Goal: Task Accomplishment & Management: Use online tool/utility

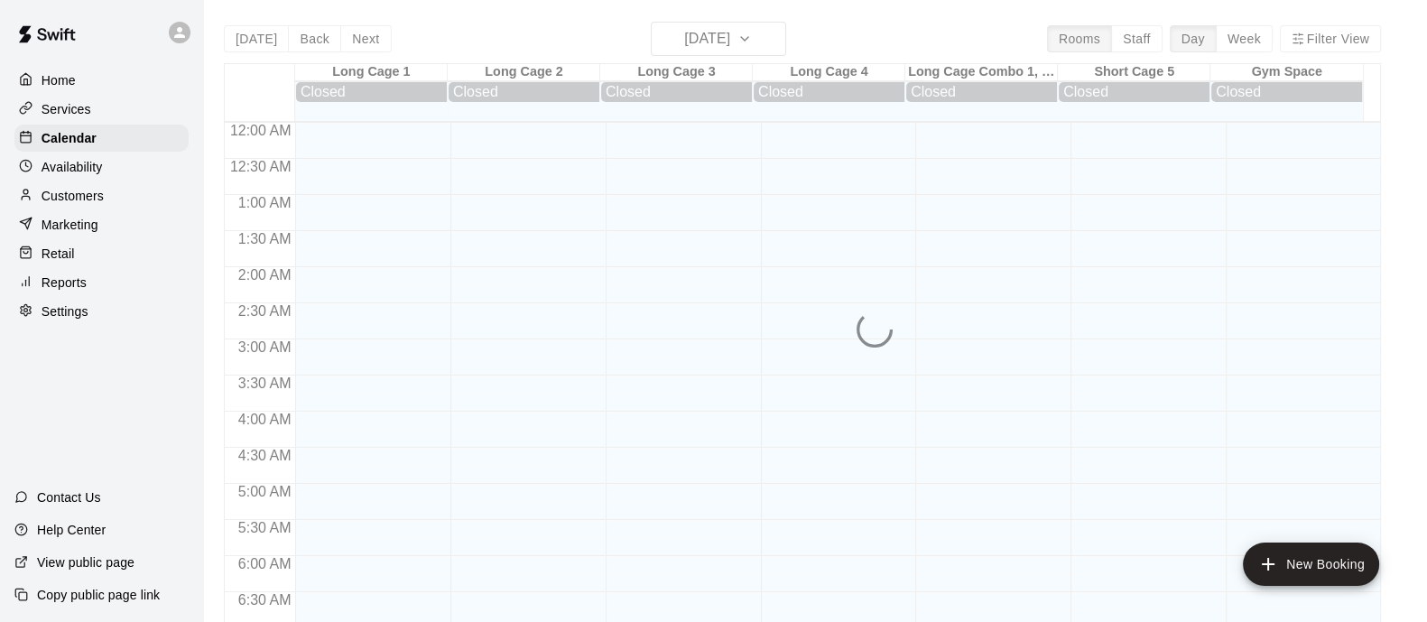
scroll to position [520, 0]
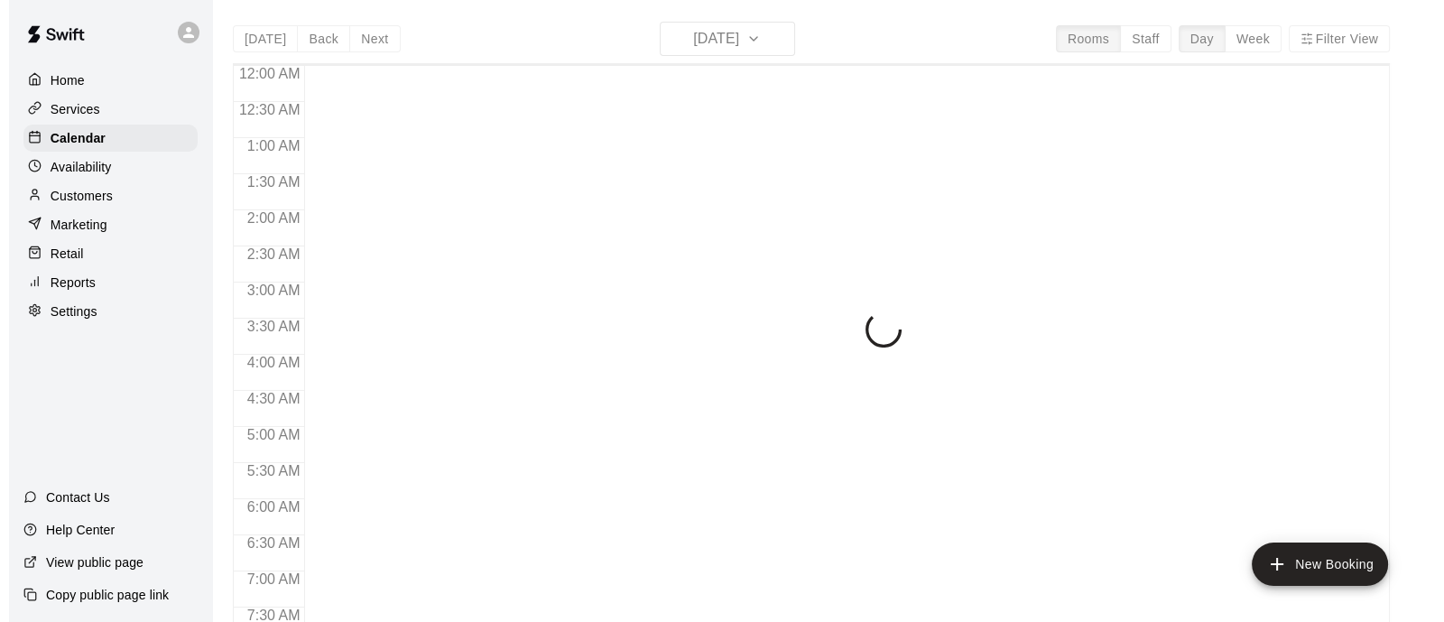
scroll to position [522, 0]
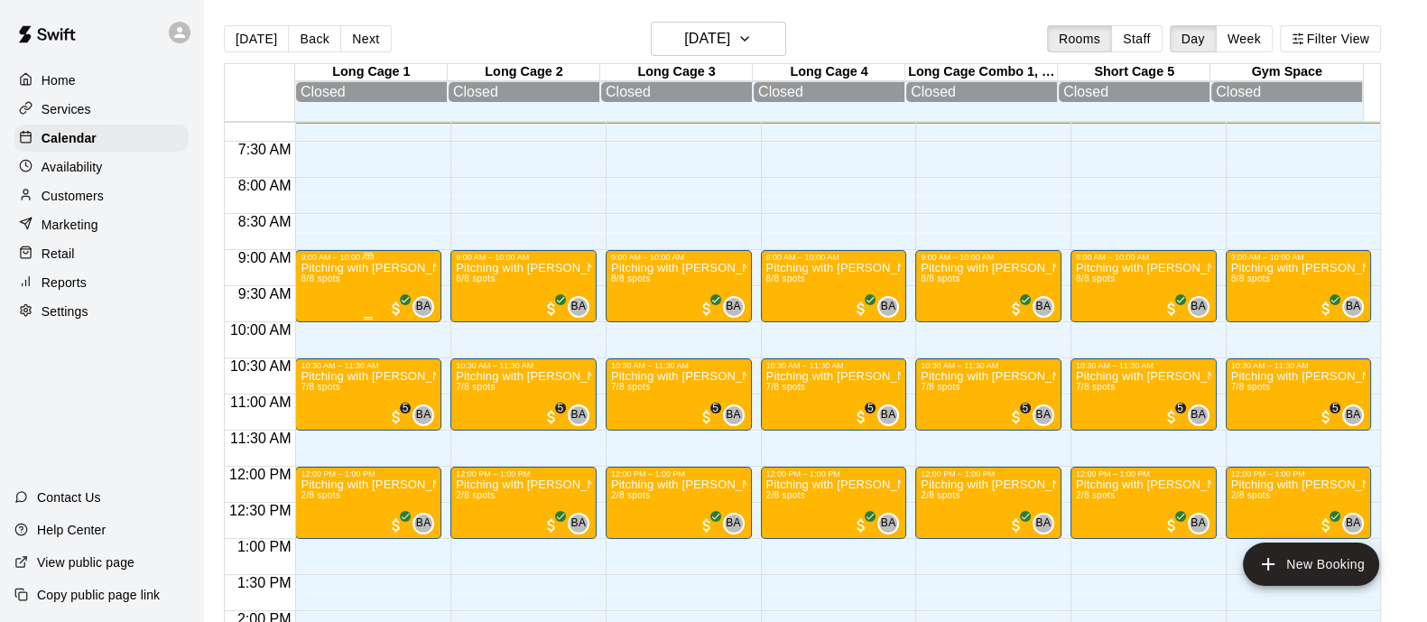
click at [325, 310] on div "Pitching with Trey Morrill | Ages 9-10 | 9-10am 8/8 spots" at bounding box center [367, 573] width 135 height 622
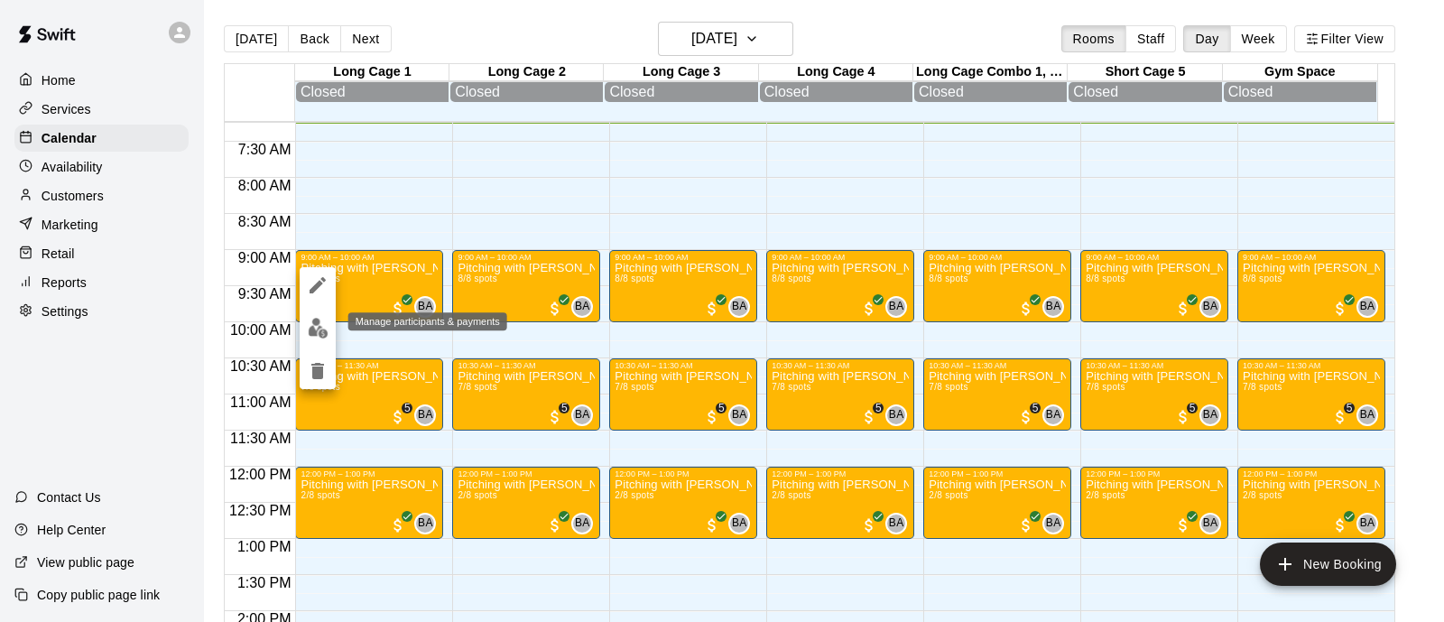
click at [312, 337] on img "edit" at bounding box center [318, 328] width 21 height 21
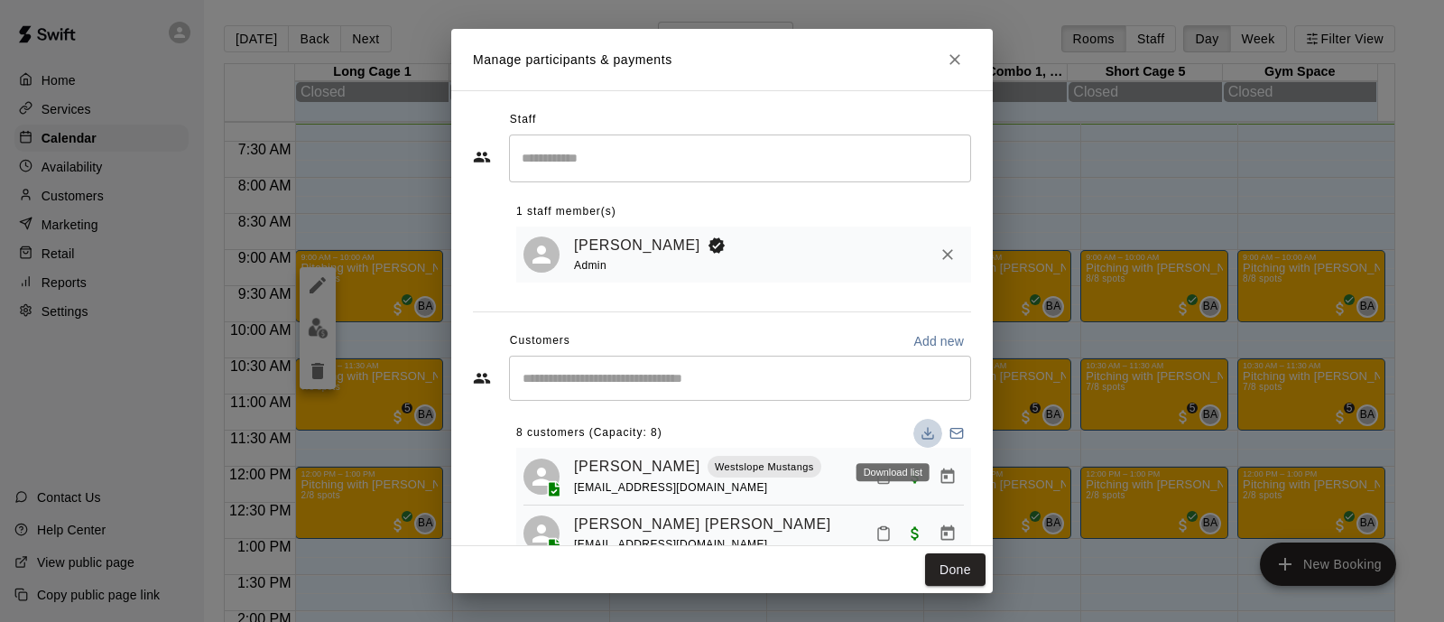
click at [913, 427] on button "Download list" at bounding box center [927, 433] width 29 height 29
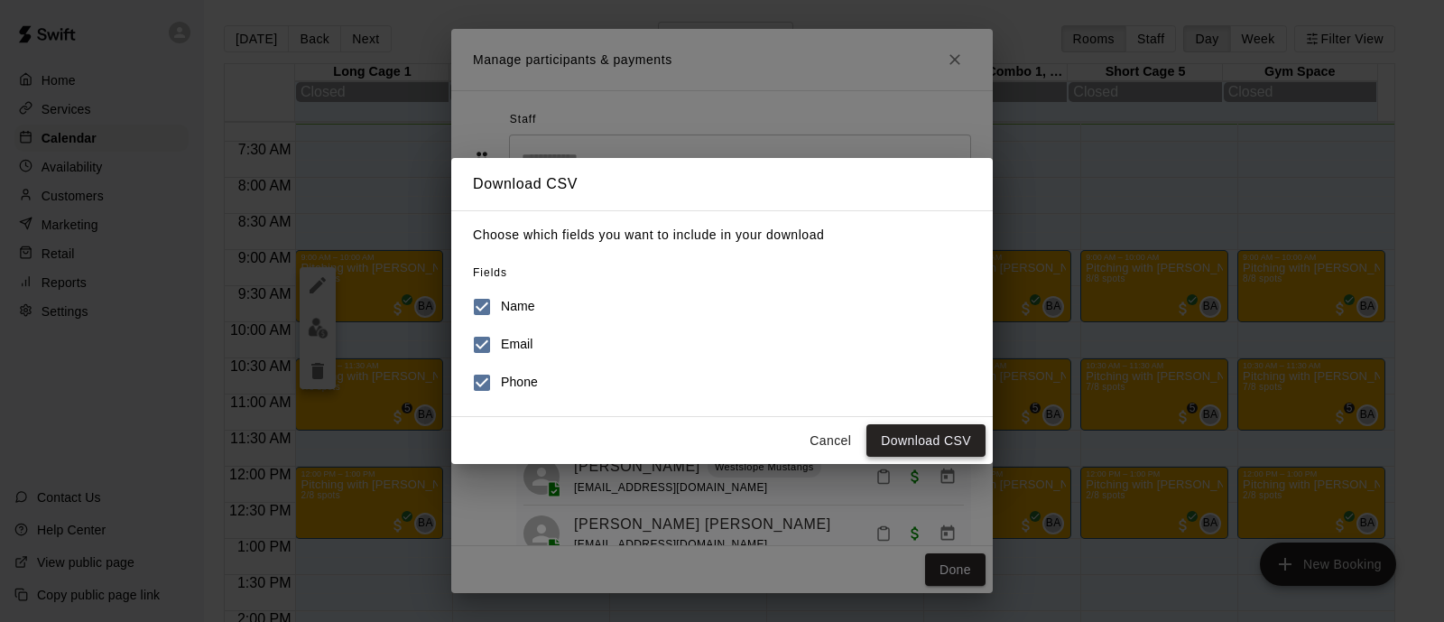
click at [924, 438] on button "Download CSV" at bounding box center [925, 440] width 119 height 33
click at [822, 447] on button "Cancel" at bounding box center [830, 440] width 58 height 33
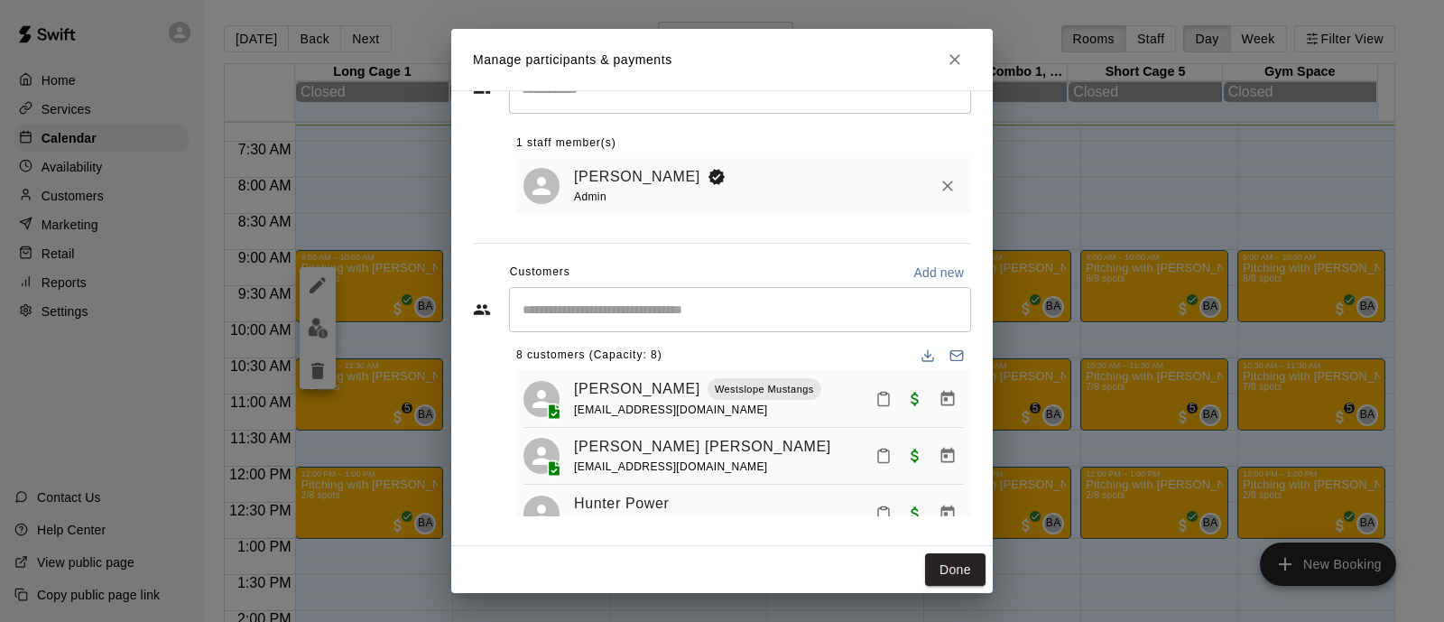
scroll to position [0, 0]
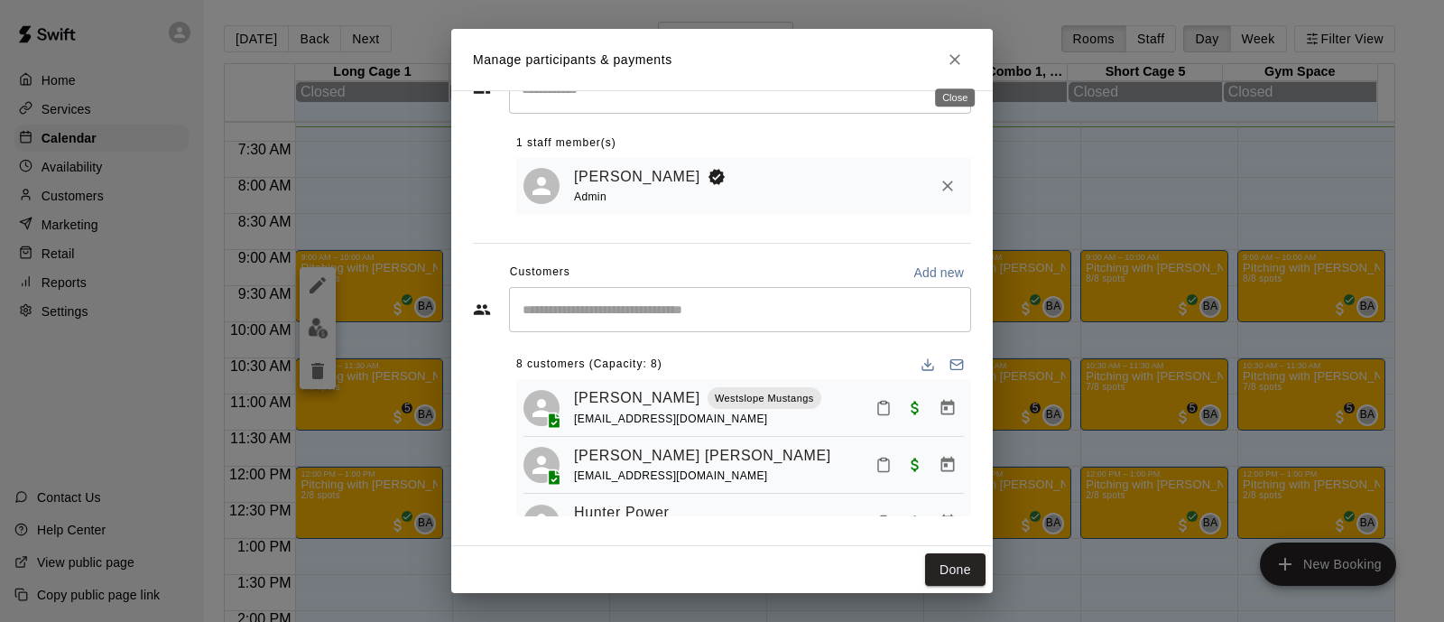
click at [966, 61] on button "Close" at bounding box center [954, 59] width 32 height 32
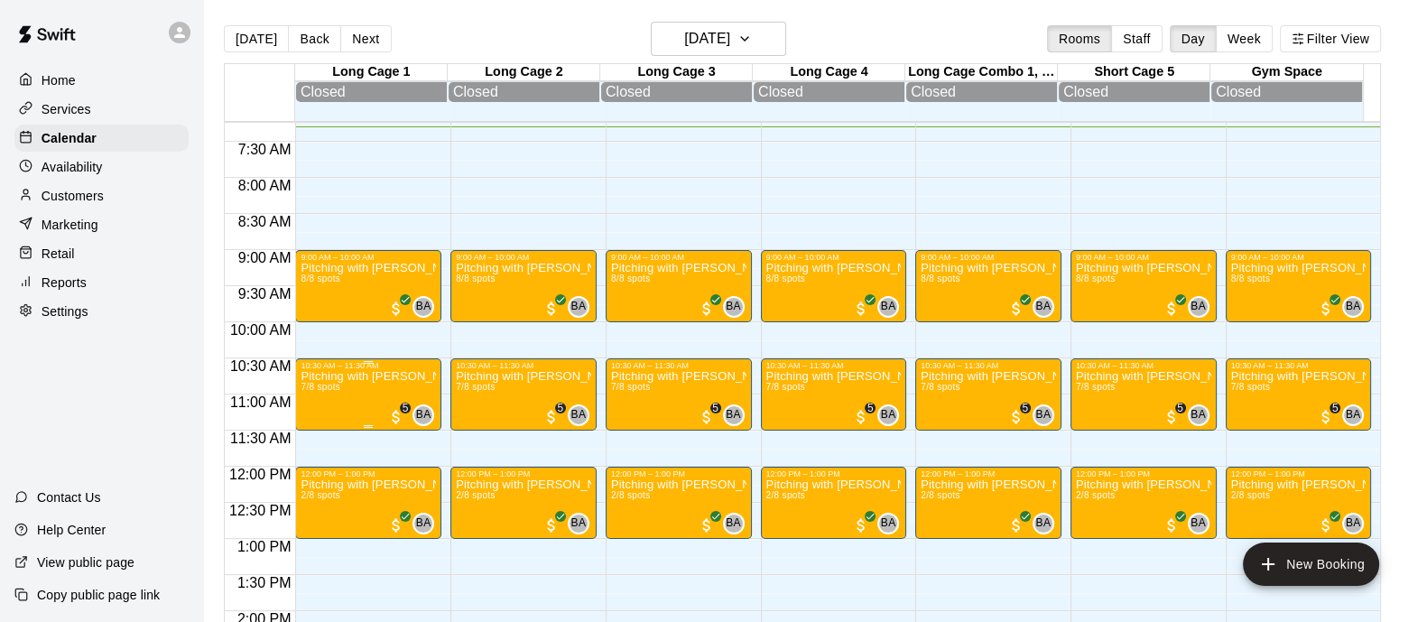
click at [355, 376] on p "Pitching with [PERSON_NAME] | Ages [DEMOGRAPHIC_DATA]| 10:30-11:30am" at bounding box center [367, 376] width 135 height 0
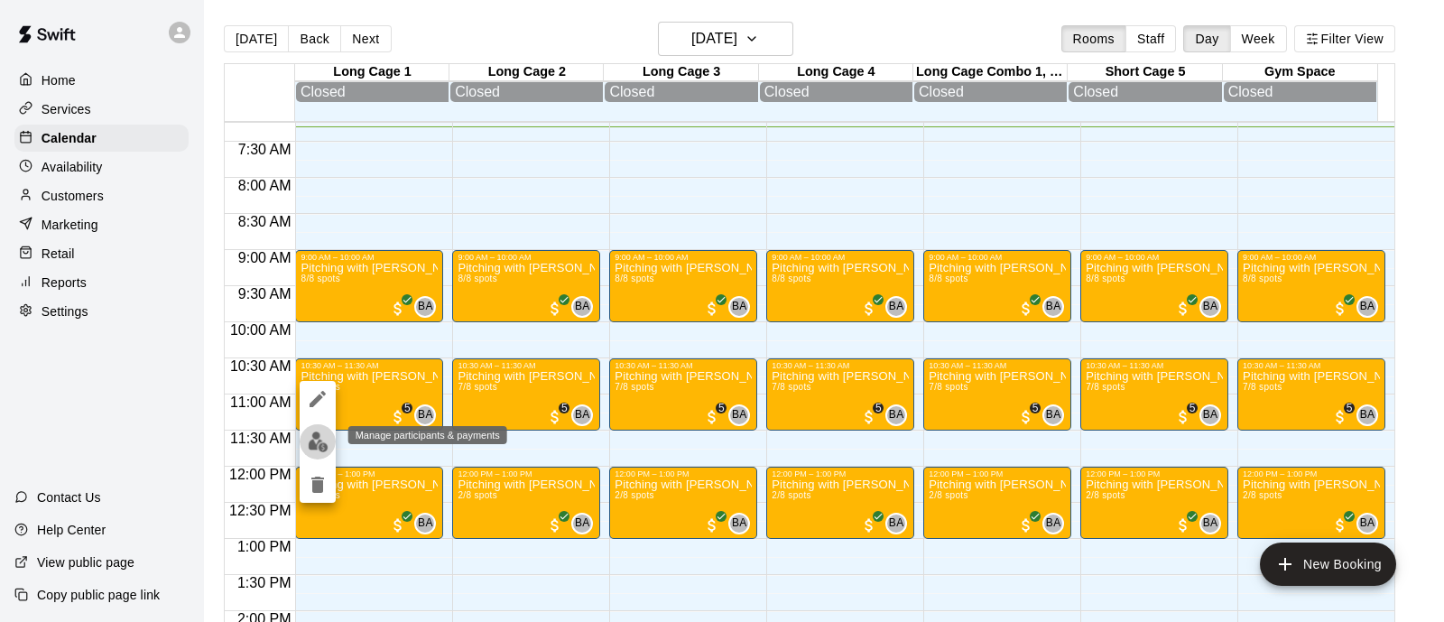
click at [323, 429] on button "edit" at bounding box center [318, 441] width 36 height 35
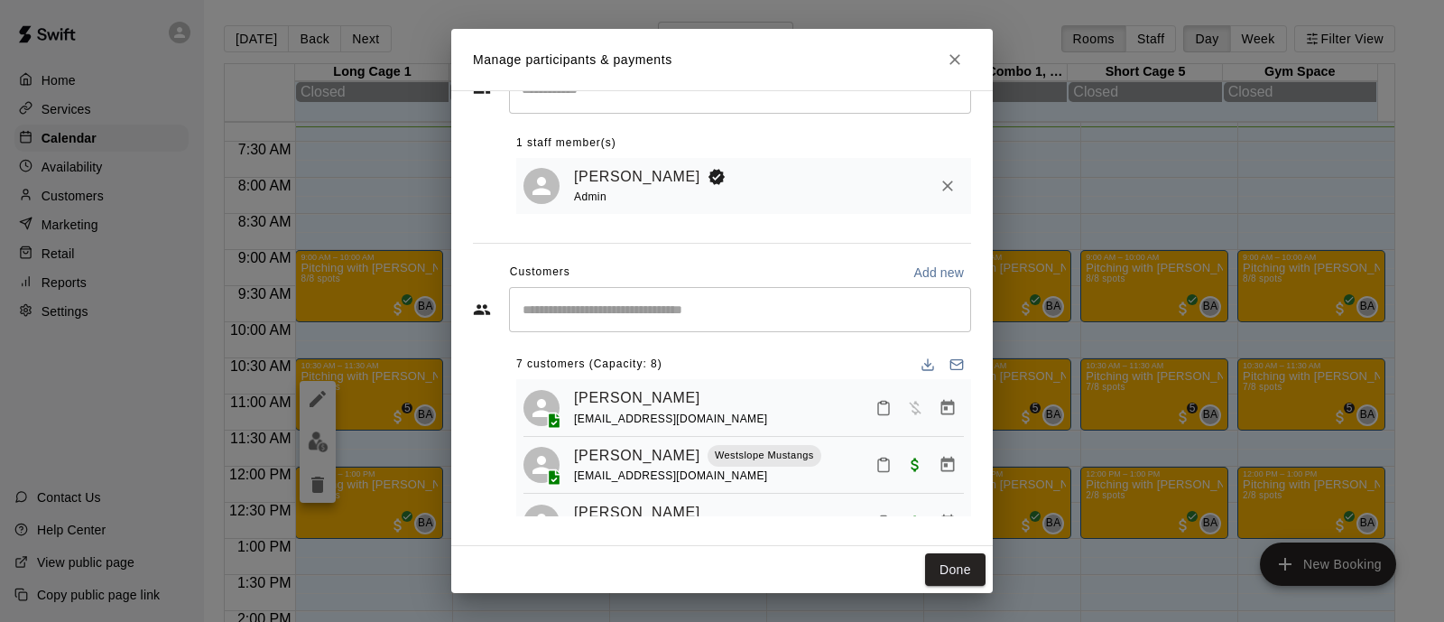
click at [925, 365] on polyline "Download list" at bounding box center [928, 365] width 6 height 3
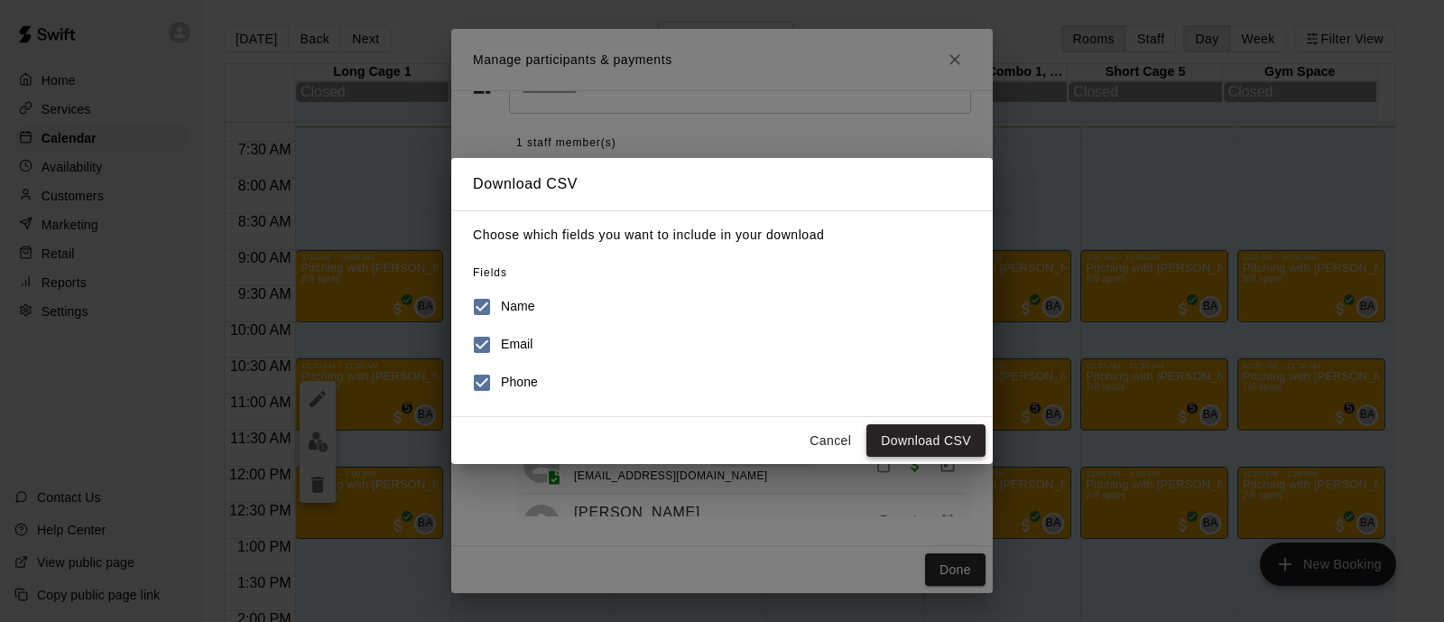
click at [931, 439] on button "Download CSV" at bounding box center [925, 440] width 119 height 33
click at [827, 441] on button "Cancel" at bounding box center [830, 440] width 58 height 33
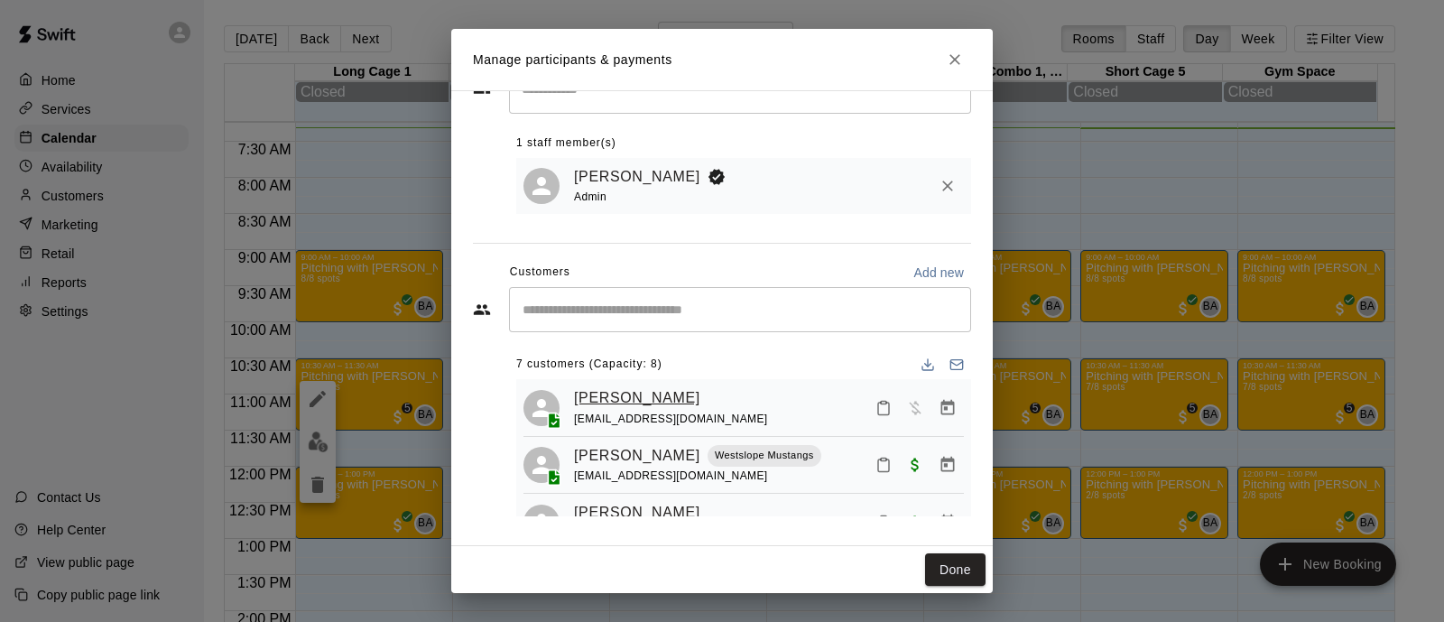
click at [633, 394] on link "Beau Hood" at bounding box center [637, 397] width 126 height 23
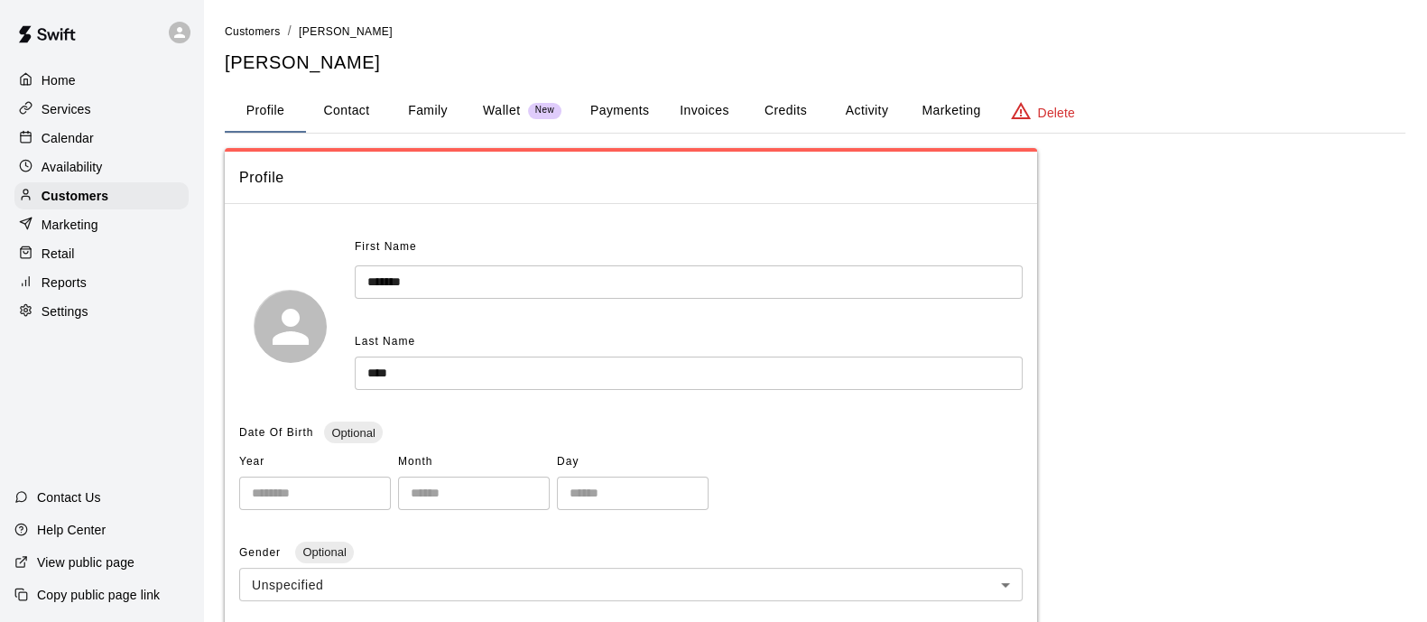
click at [633, 394] on div "First Name ******* ​ Last Name **** ​" at bounding box center [630, 326] width 783 height 186
click at [627, 102] on button "Payments" at bounding box center [620, 110] width 88 height 43
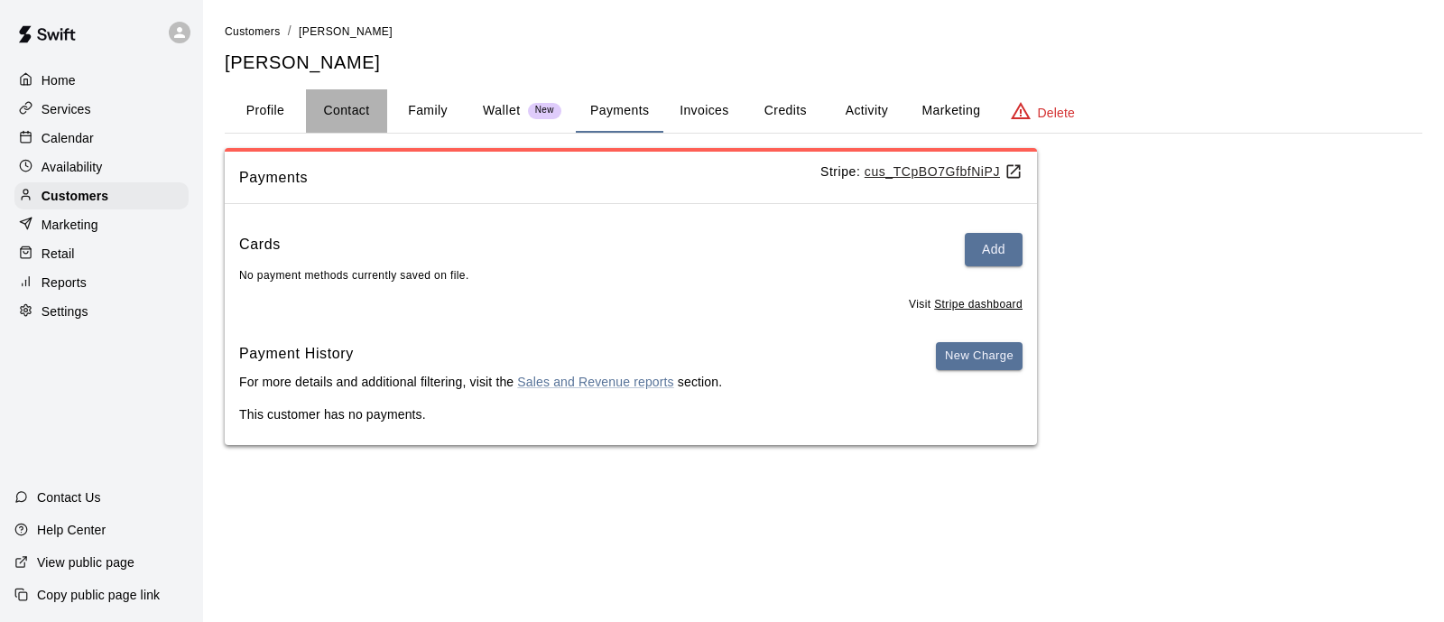
click at [332, 110] on button "Contact" at bounding box center [346, 110] width 81 height 43
select select "**"
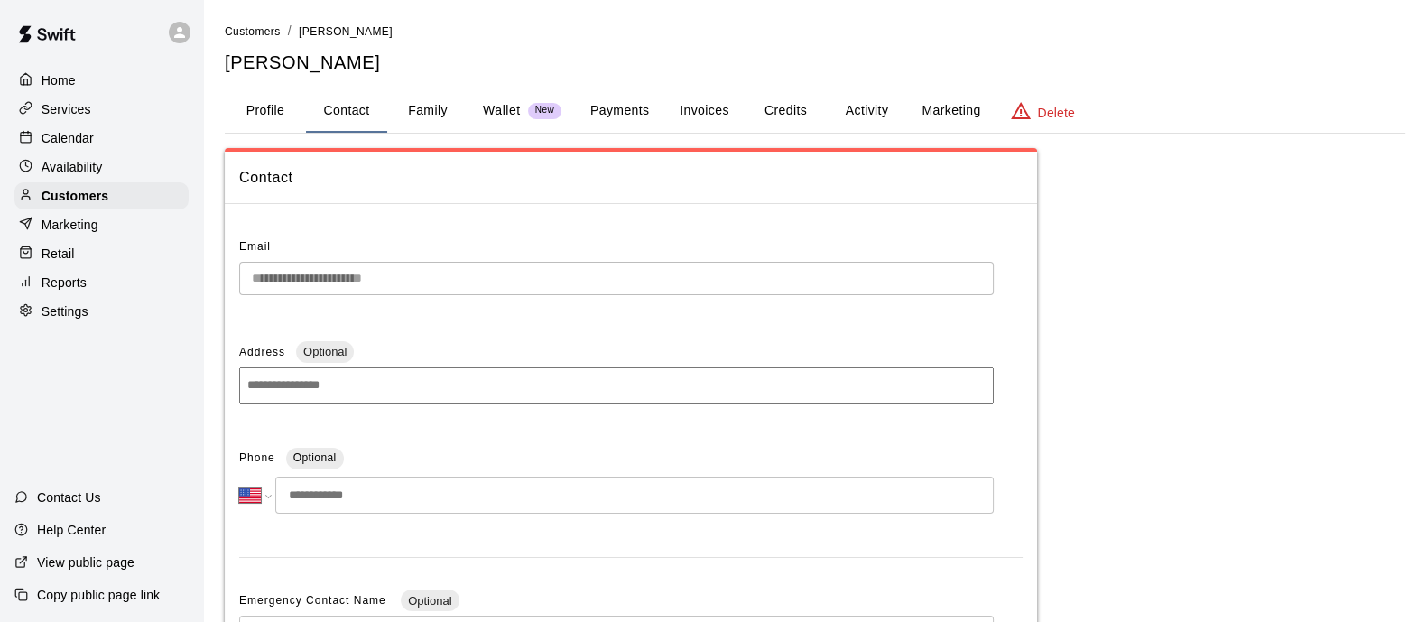
click at [264, 101] on button "Profile" at bounding box center [265, 110] width 81 height 43
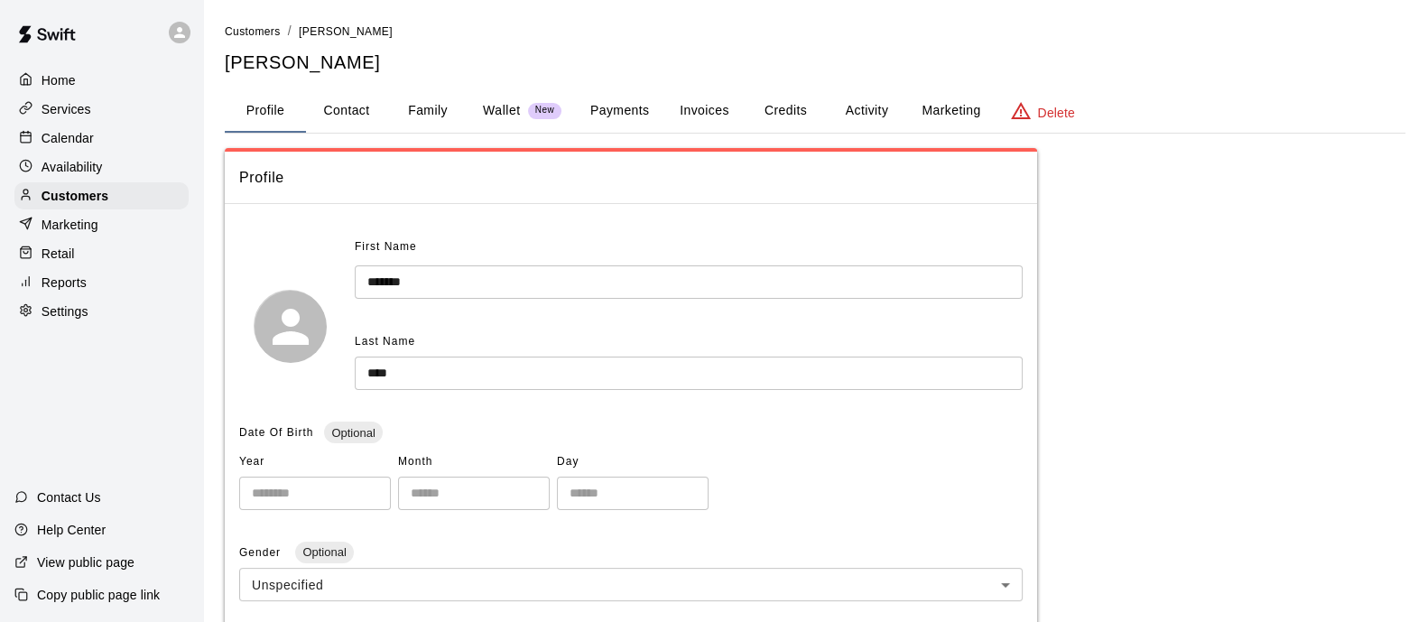
click at [425, 108] on button "Family" at bounding box center [427, 110] width 81 height 43
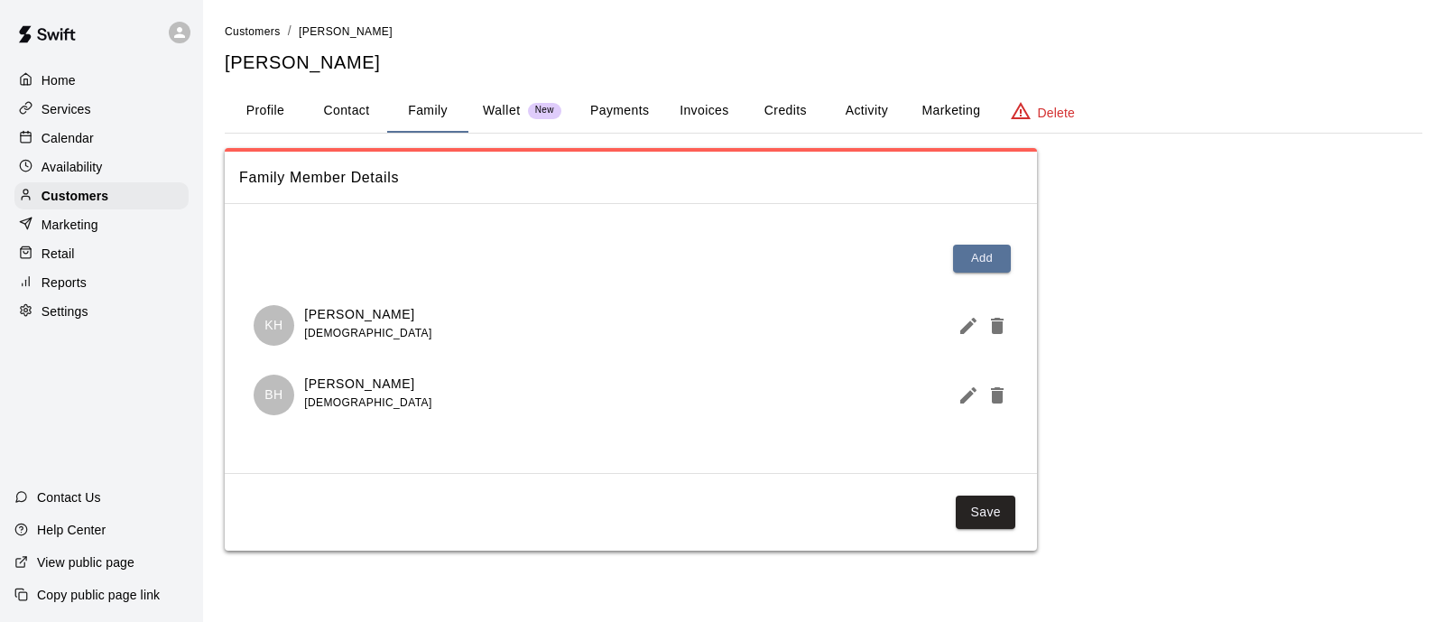
click at [263, 106] on button "Profile" at bounding box center [265, 110] width 81 height 43
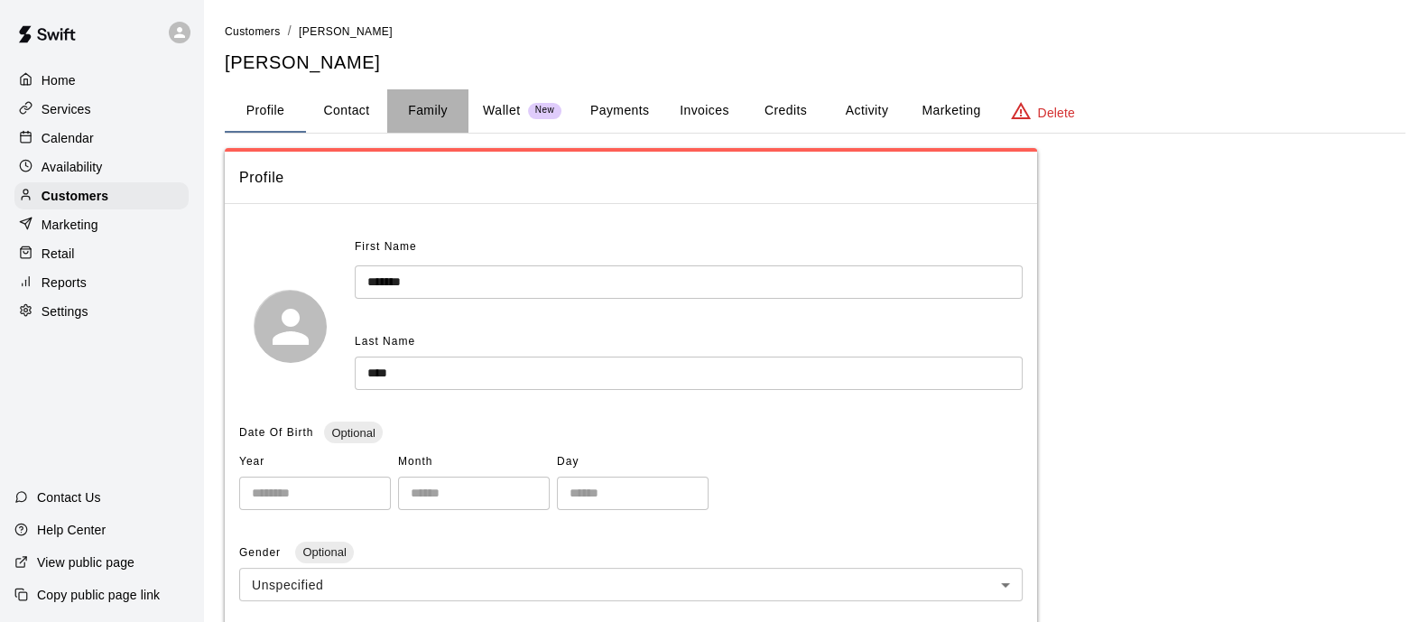
click at [432, 106] on button "Family" at bounding box center [427, 110] width 81 height 43
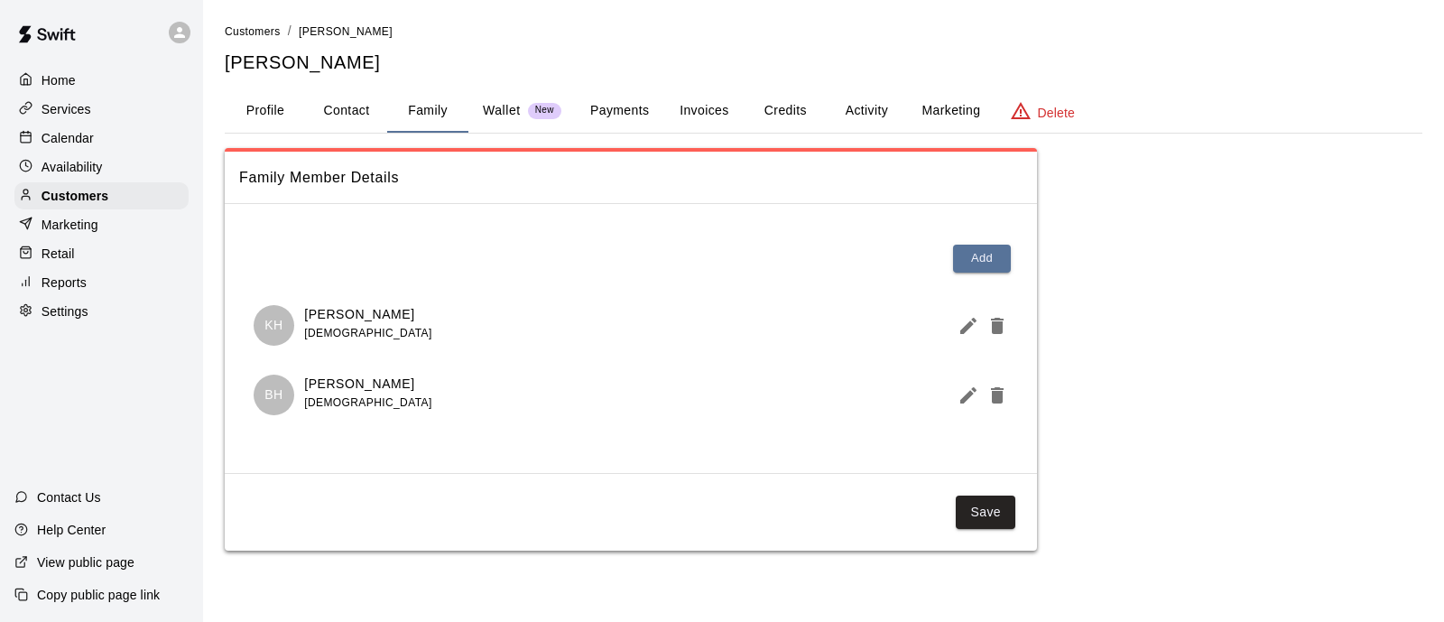
click at [271, 114] on button "Profile" at bounding box center [265, 110] width 81 height 43
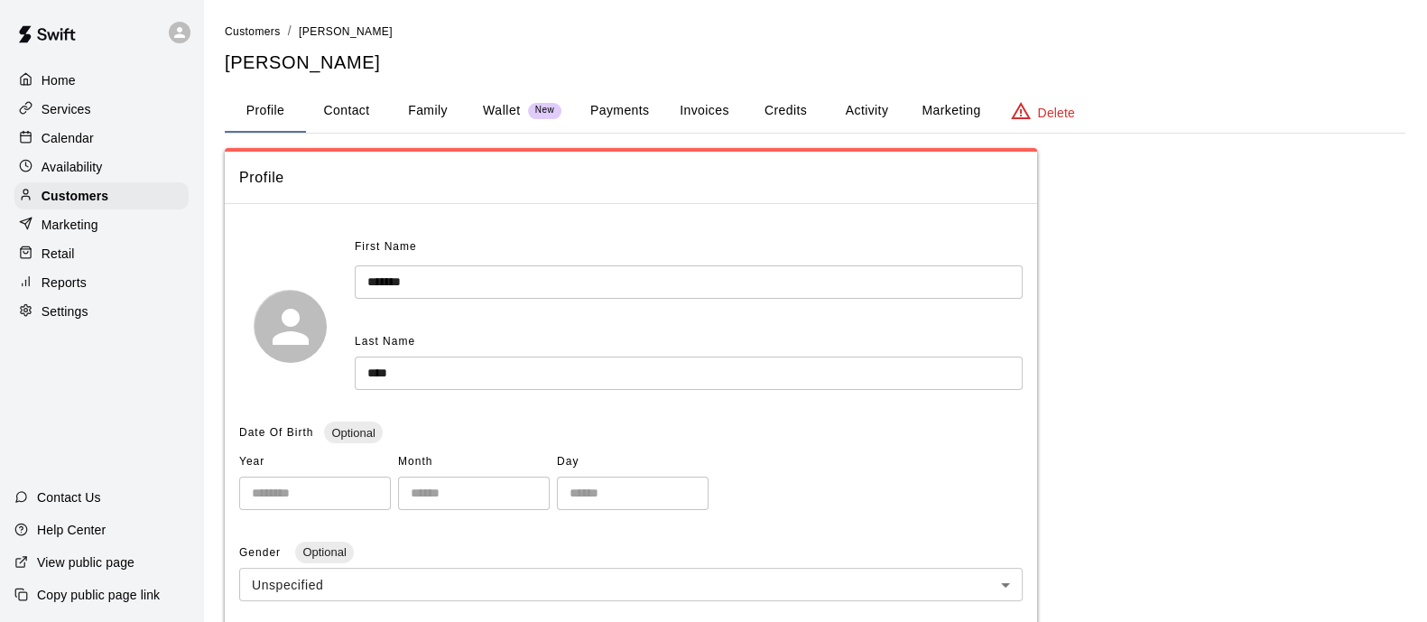
scroll to position [60, 0]
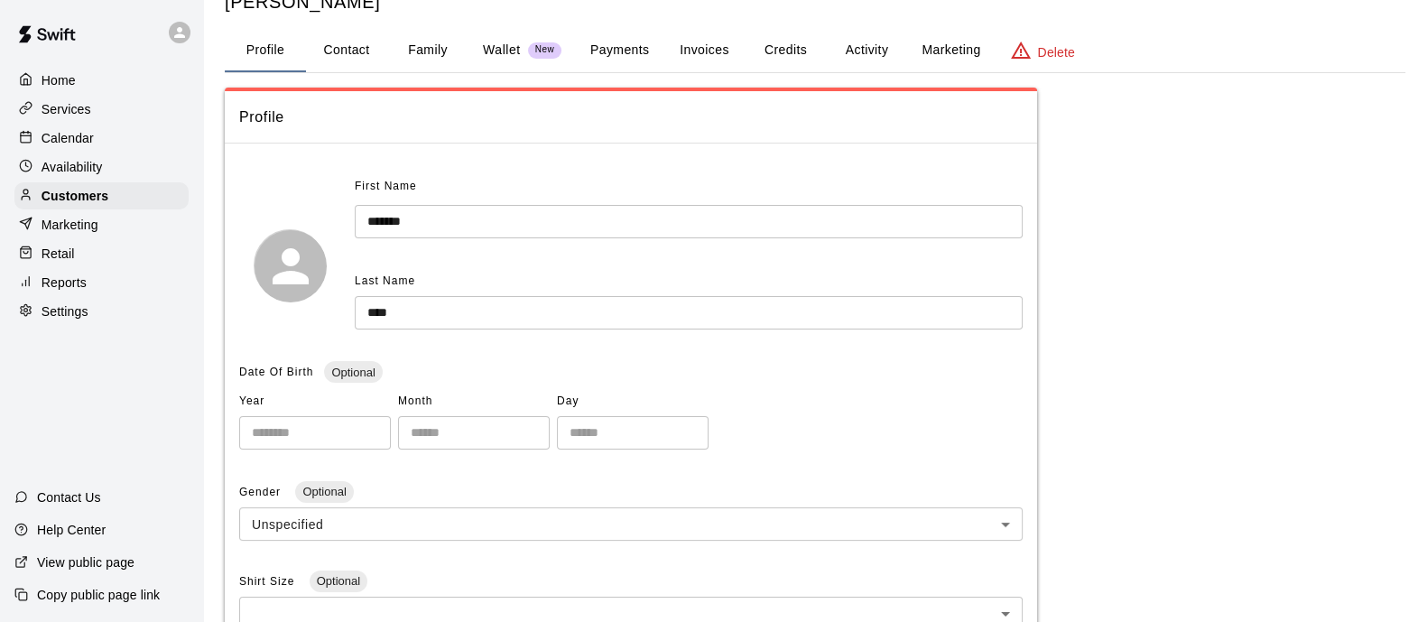
click at [359, 49] on button "Contact" at bounding box center [346, 50] width 81 height 43
select select "**"
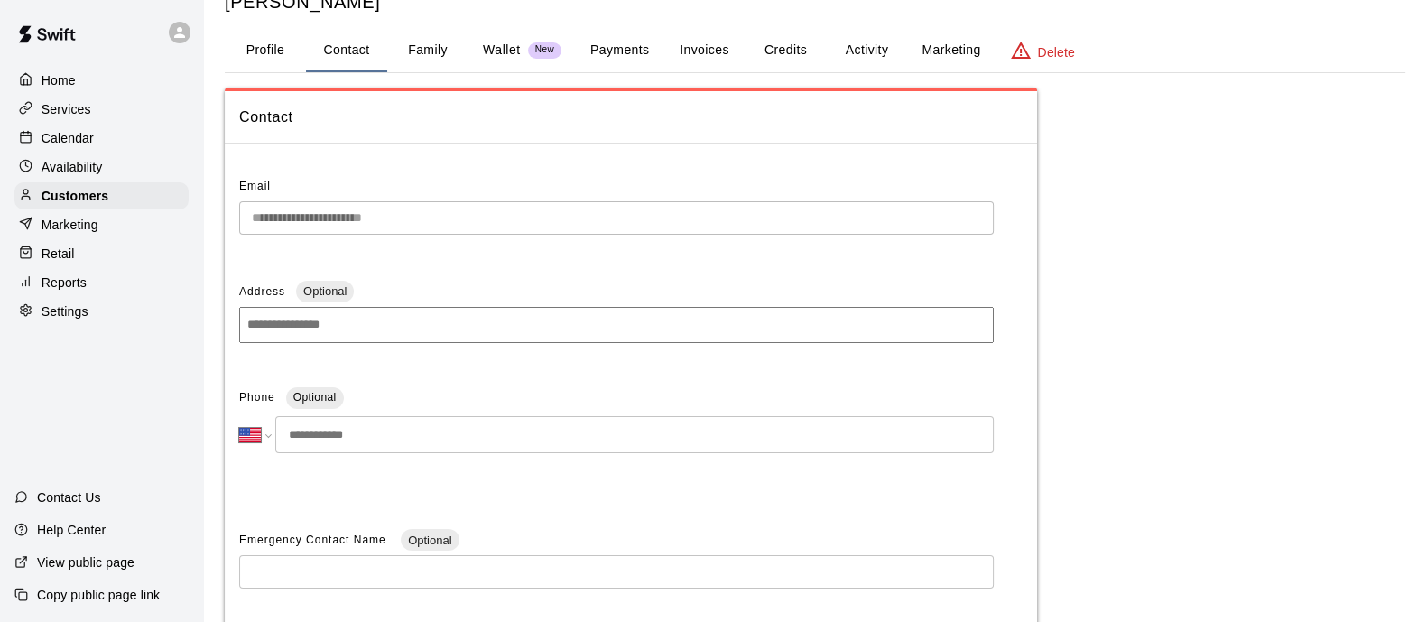
click at [400, 242] on div "**********" at bounding box center [616, 225] width 754 height 48
drag, startPoint x: 324, startPoint y: 211, endPoint x: 289, endPoint y: 243, distance: 47.3
click at [289, 243] on div "**********" at bounding box center [616, 225] width 754 height 48
click at [79, 313] on div "Settings" at bounding box center [101, 311] width 174 height 27
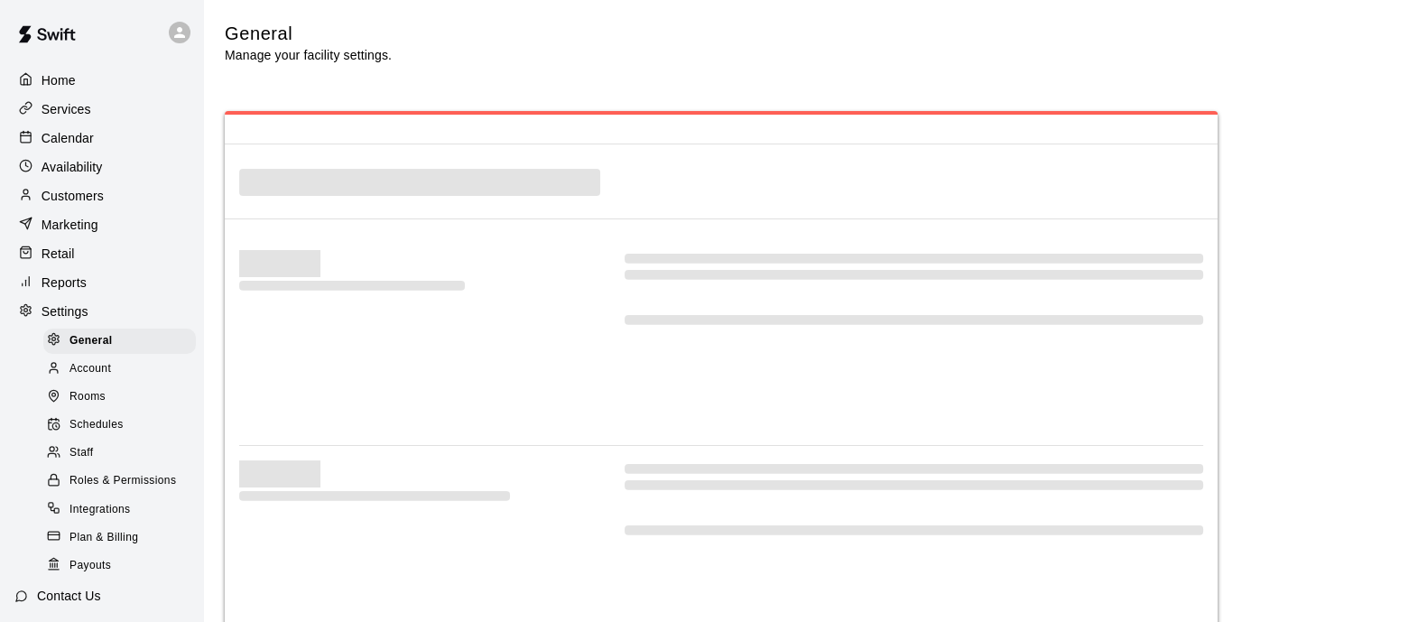
select select "**"
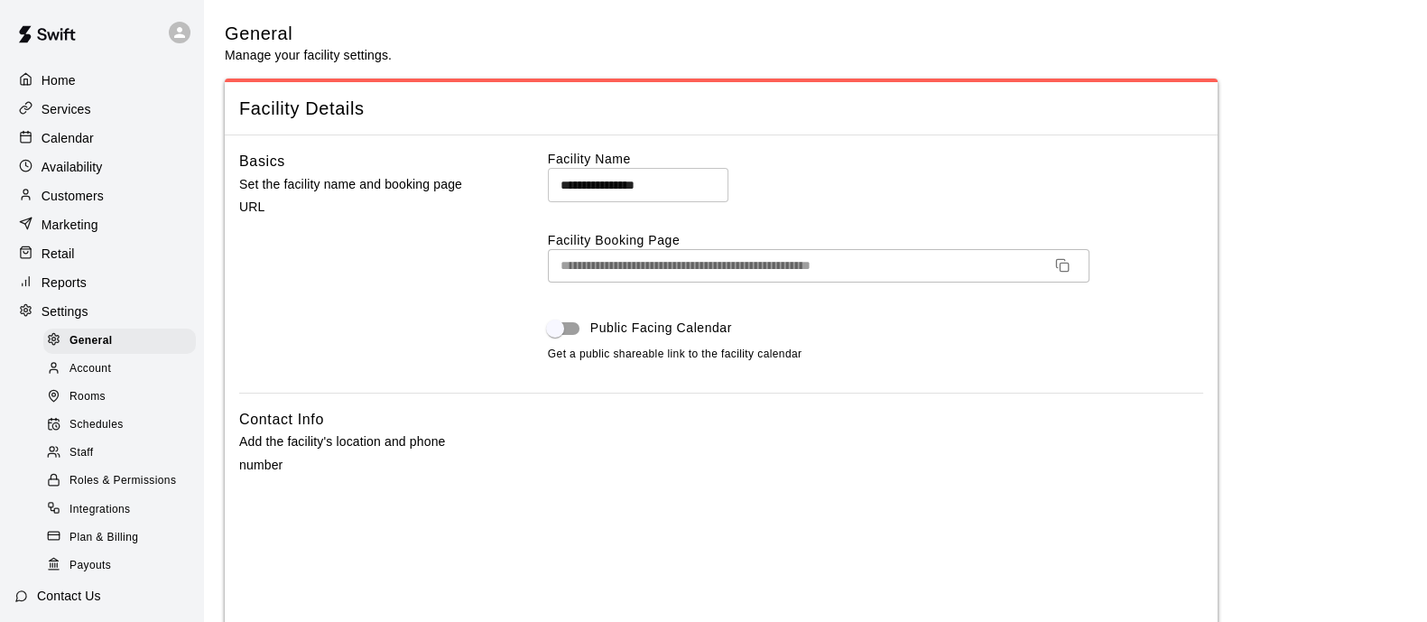
click at [103, 458] on link "Staff" at bounding box center [123, 453] width 160 height 28
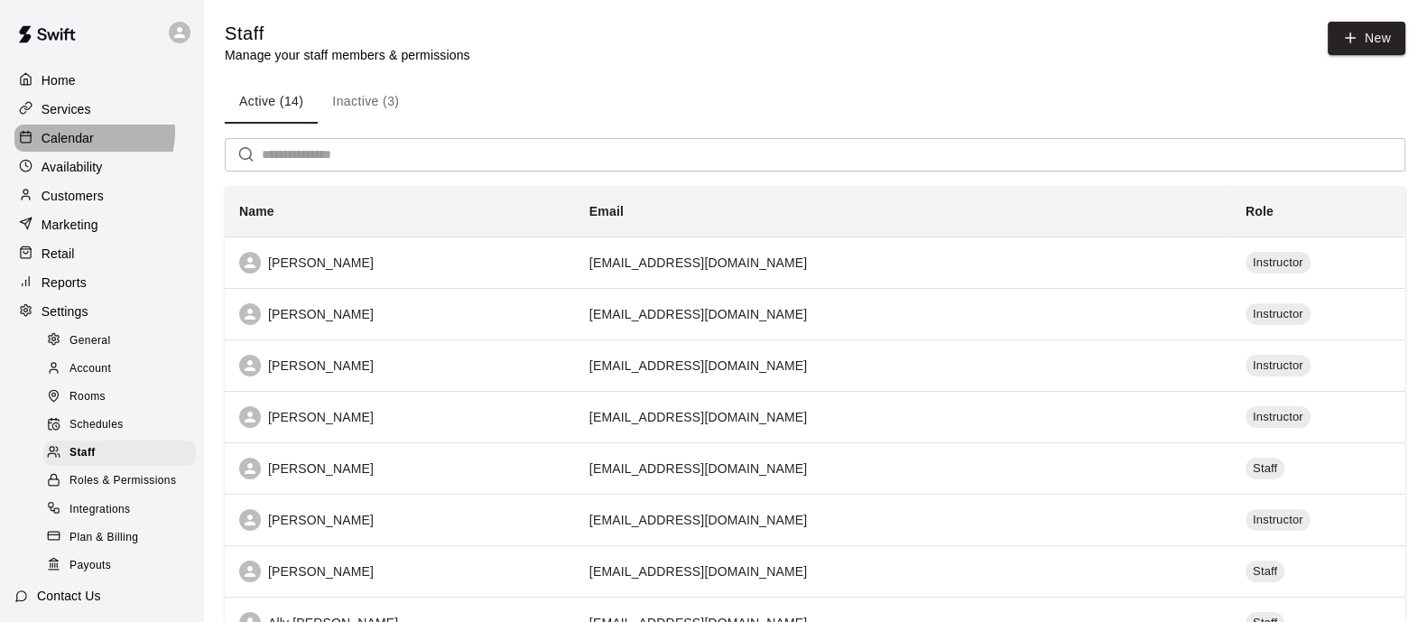
click at [83, 135] on p "Calendar" at bounding box center [68, 138] width 52 height 18
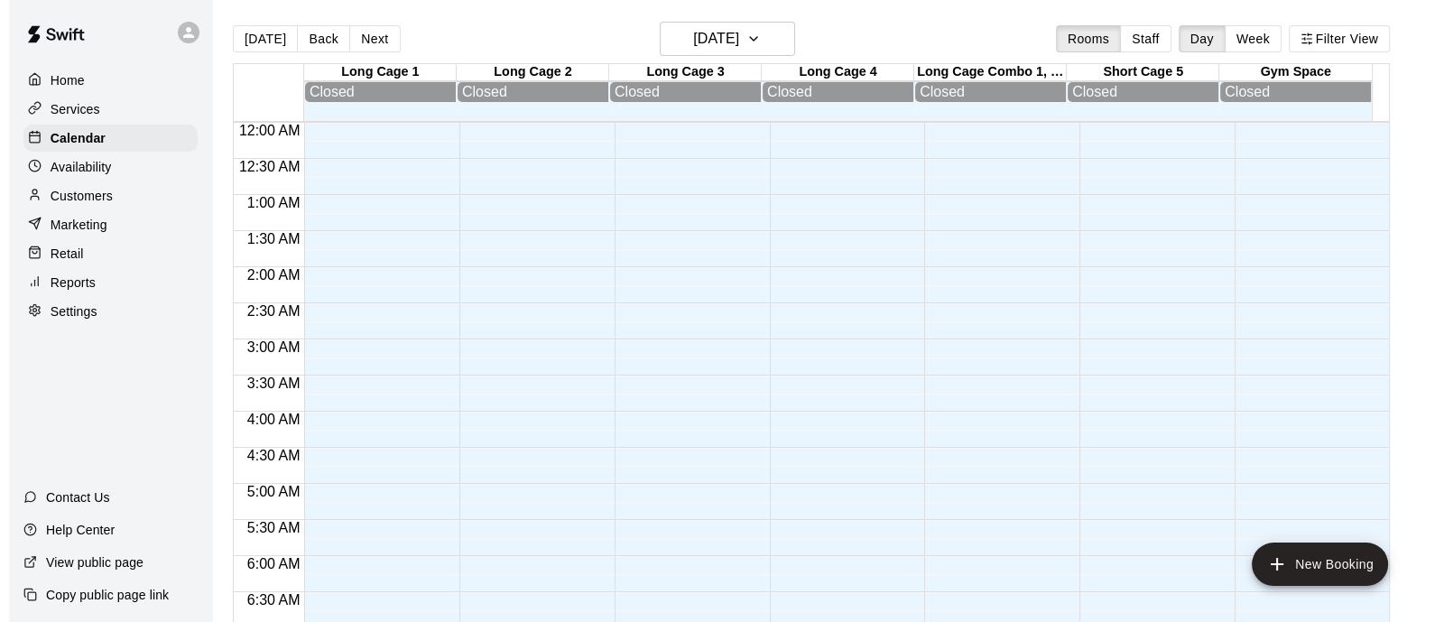
scroll to position [533, 0]
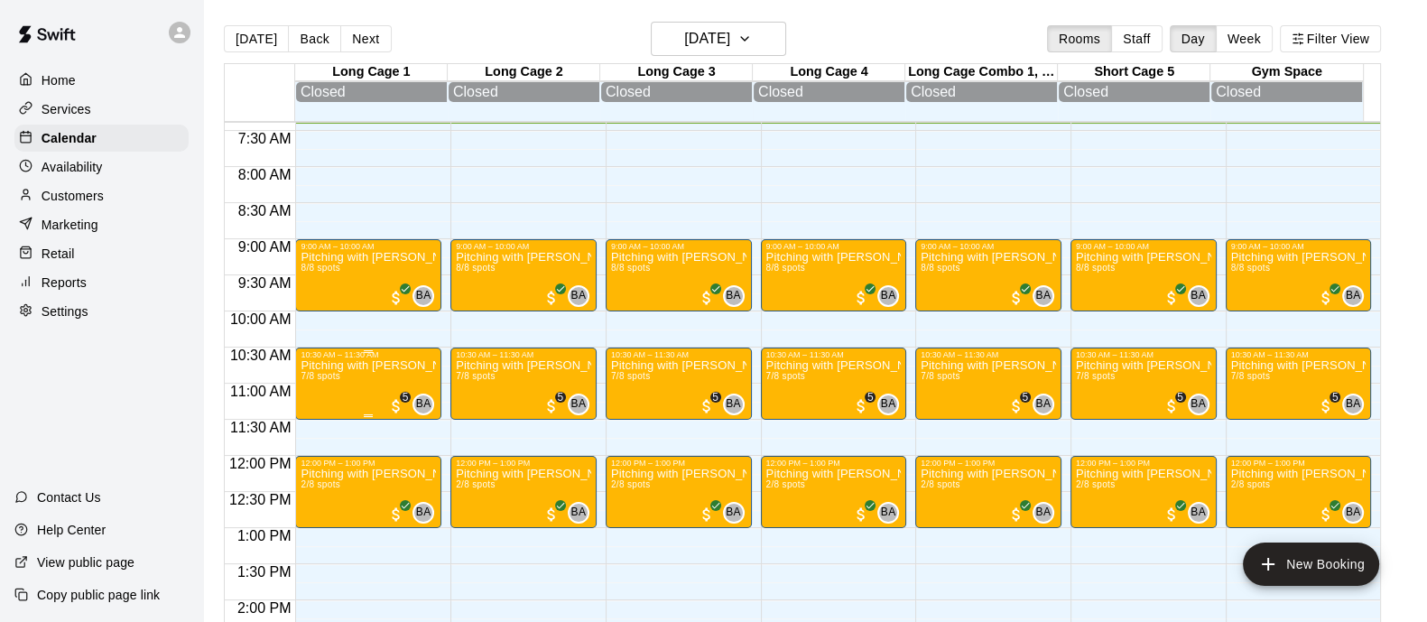
click at [365, 365] on p "Pitching with [PERSON_NAME] | Ages [DEMOGRAPHIC_DATA]| 10:30-11:30am" at bounding box center [367, 365] width 135 height 0
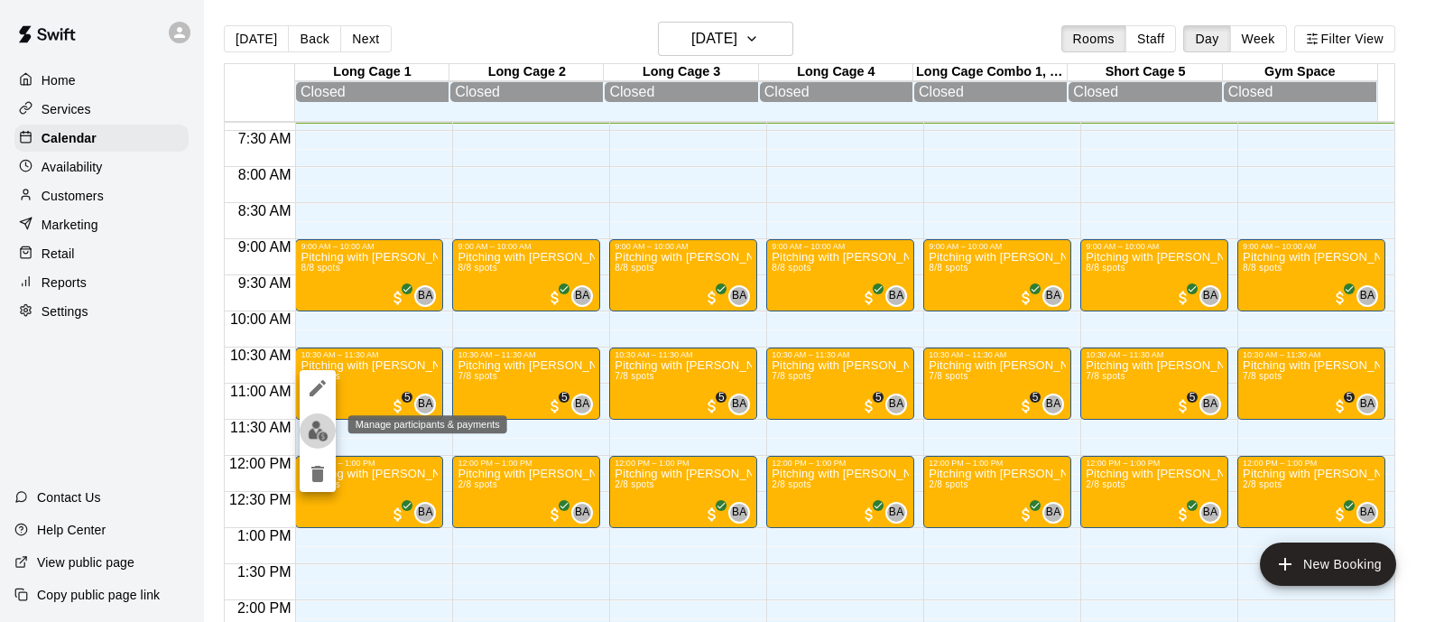
click at [329, 435] on button "edit" at bounding box center [318, 430] width 36 height 35
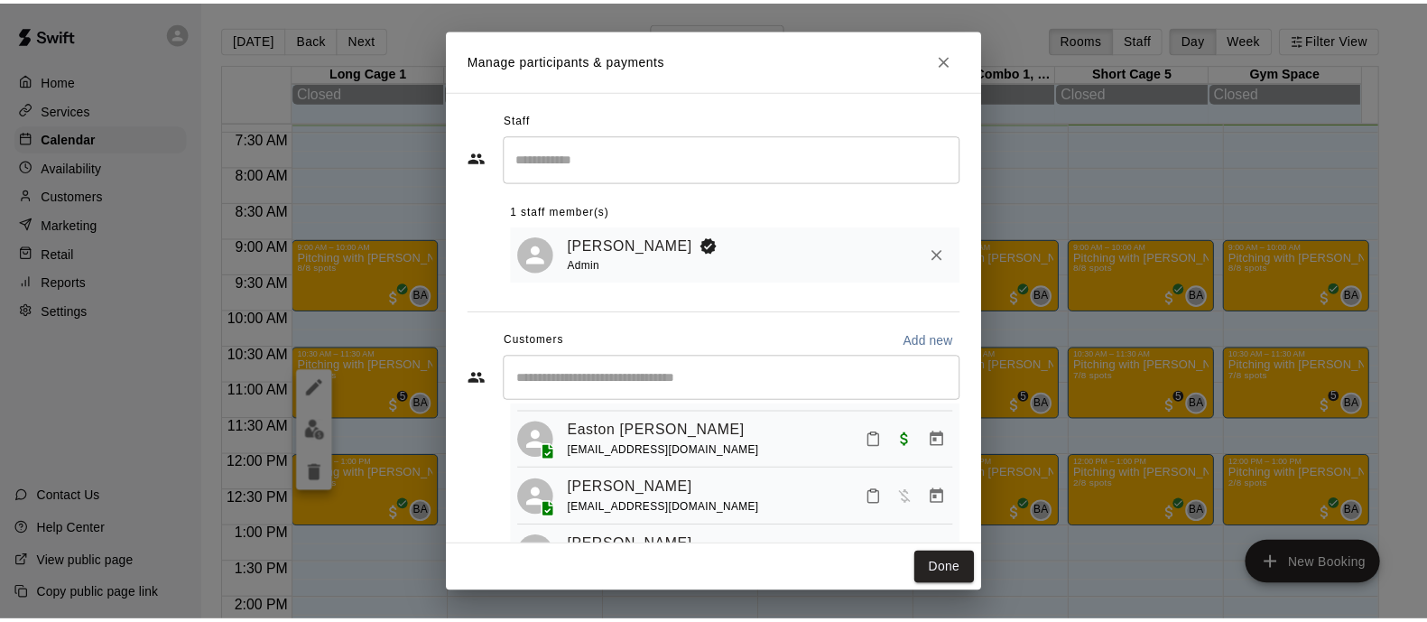
scroll to position [290, 0]
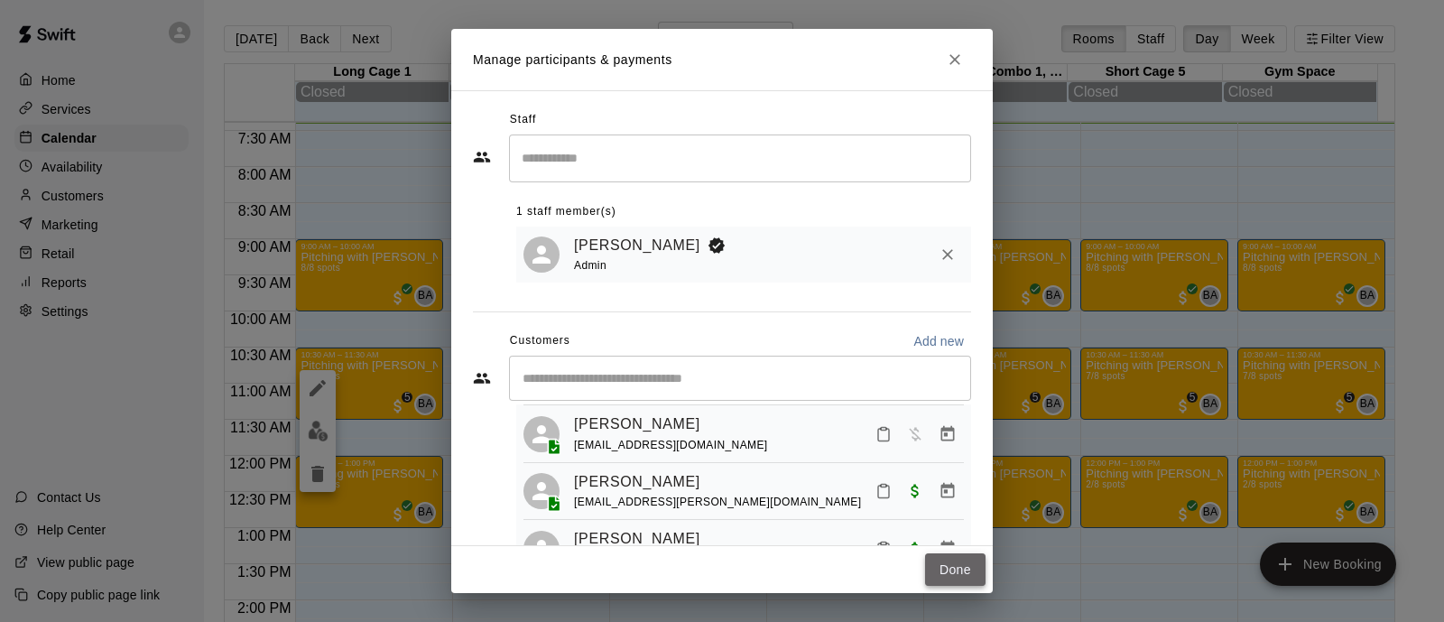
click at [962, 564] on button "Done" at bounding box center [955, 569] width 60 height 33
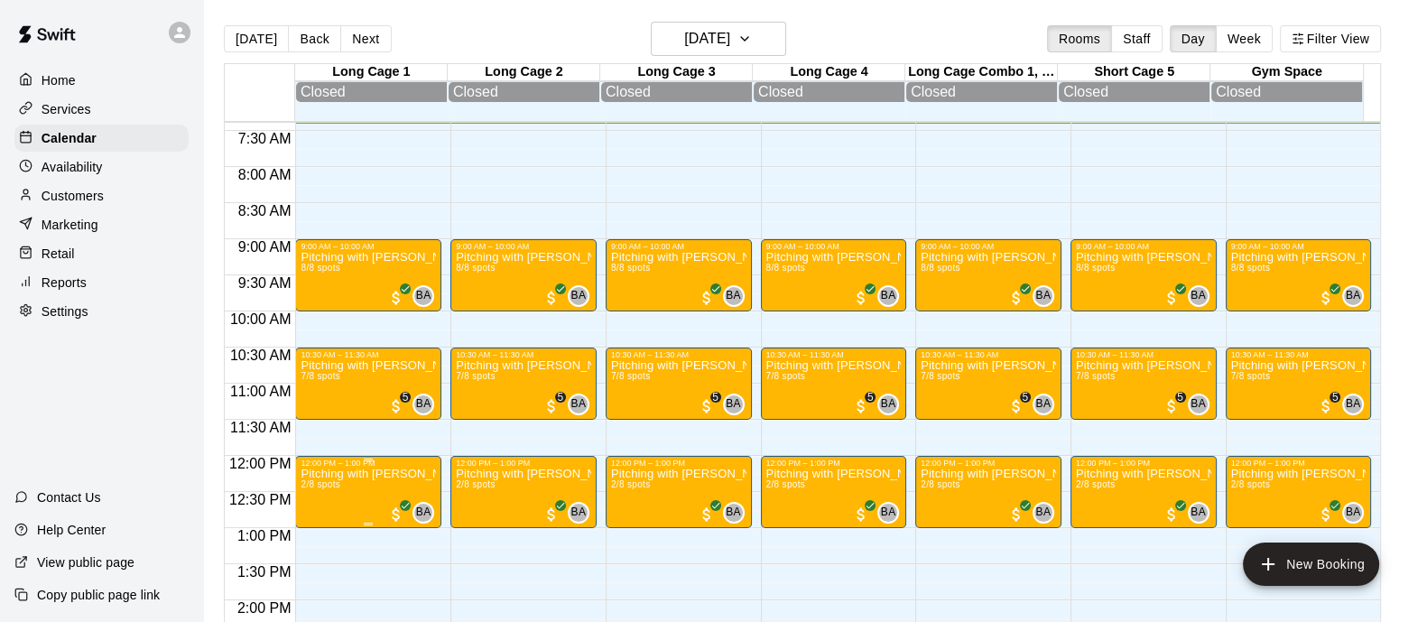
click at [344, 474] on p "Pitching with [PERSON_NAME] | Ages [DEMOGRAPHIC_DATA] | 11-12pm" at bounding box center [367, 474] width 135 height 0
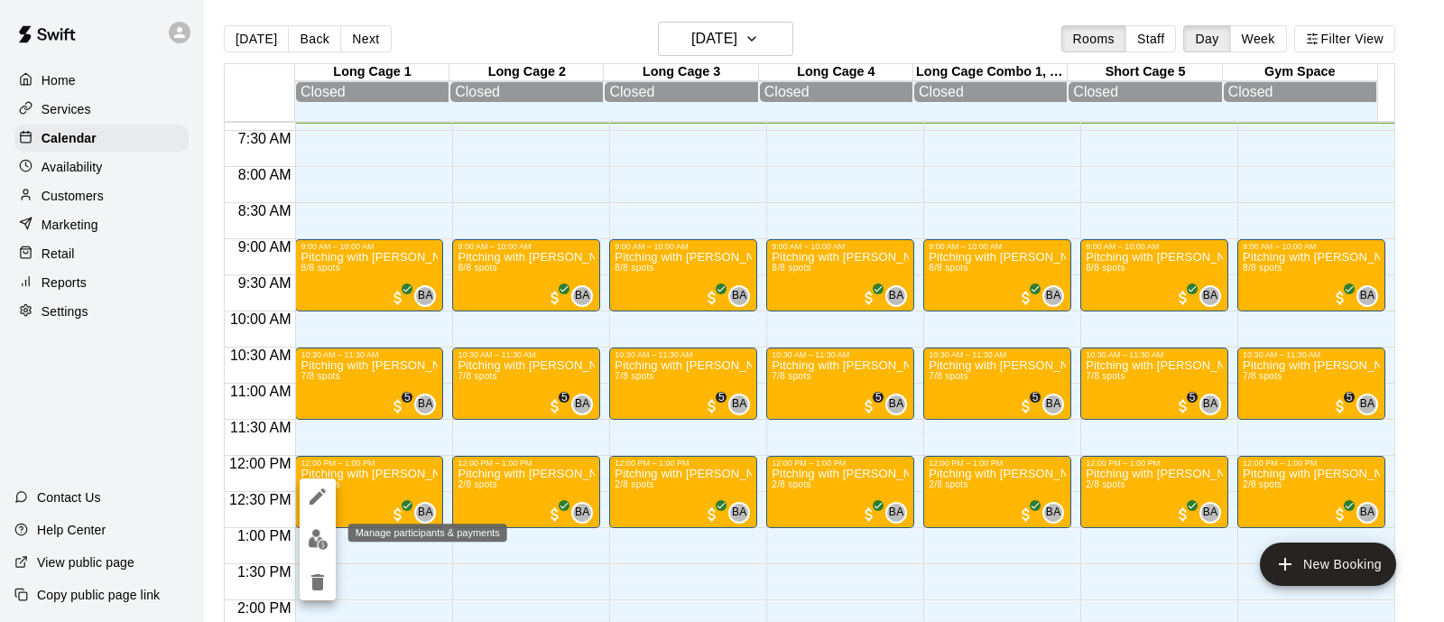
click at [318, 547] on img "edit" at bounding box center [318, 539] width 21 height 21
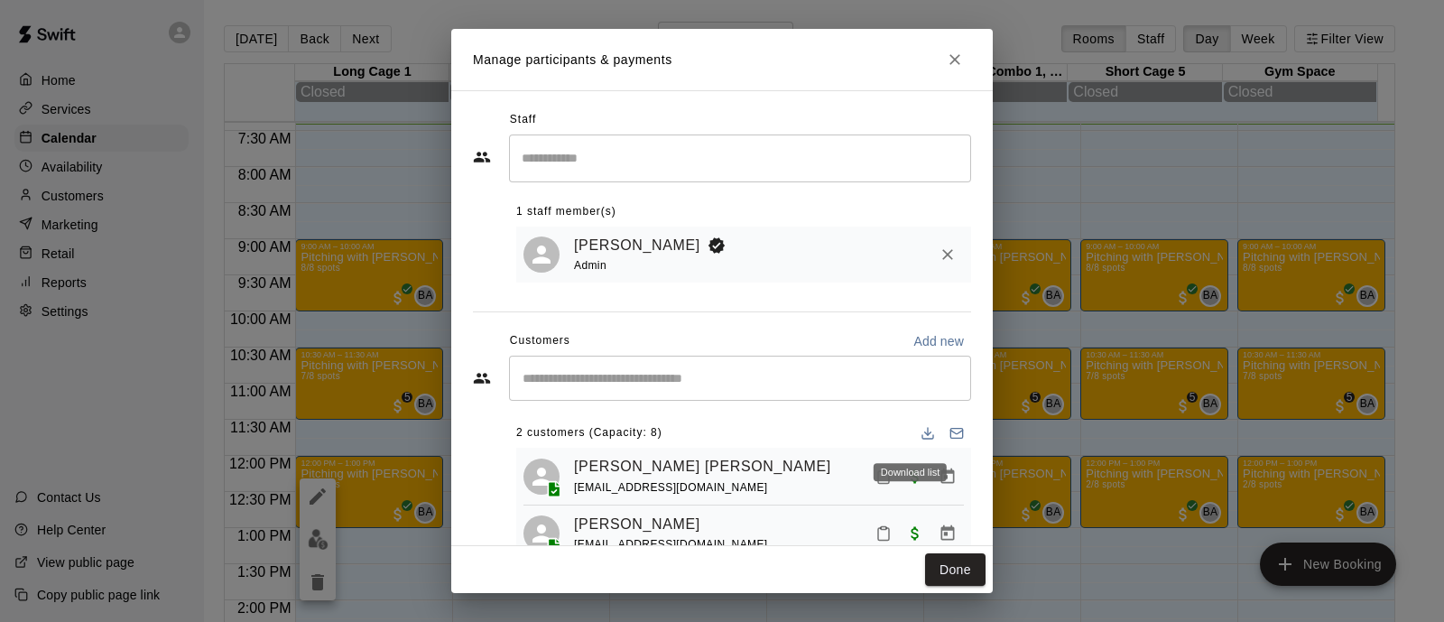
click at [922, 439] on icon "Download list" at bounding box center [927, 437] width 11 height 4
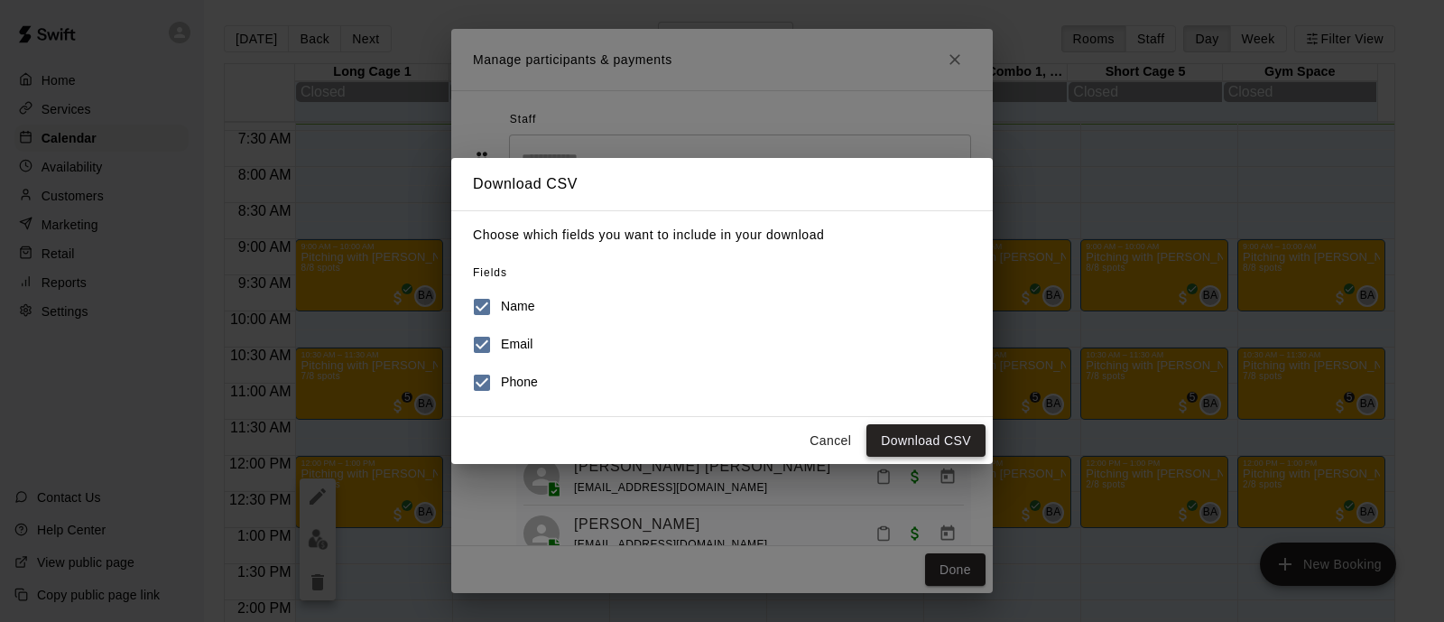
click at [910, 441] on button "Download CSV" at bounding box center [925, 440] width 119 height 33
click at [821, 443] on button "Cancel" at bounding box center [830, 440] width 58 height 33
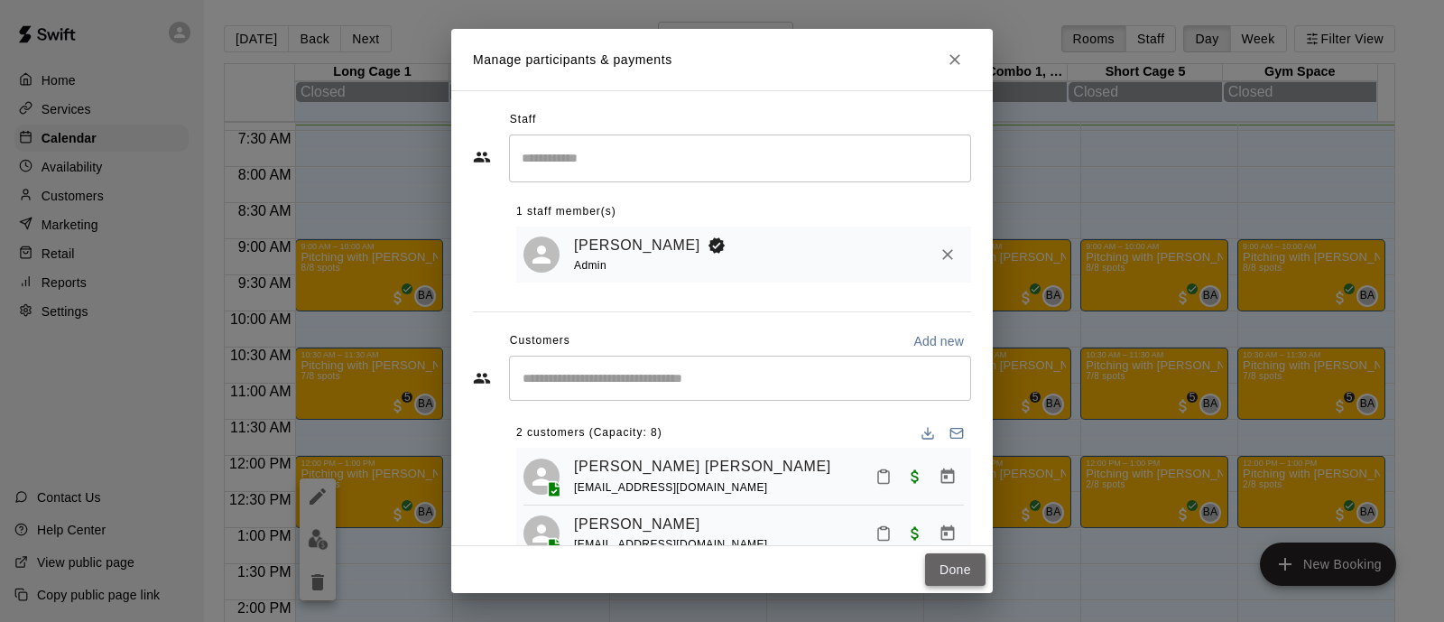
click at [953, 571] on button "Done" at bounding box center [955, 569] width 60 height 33
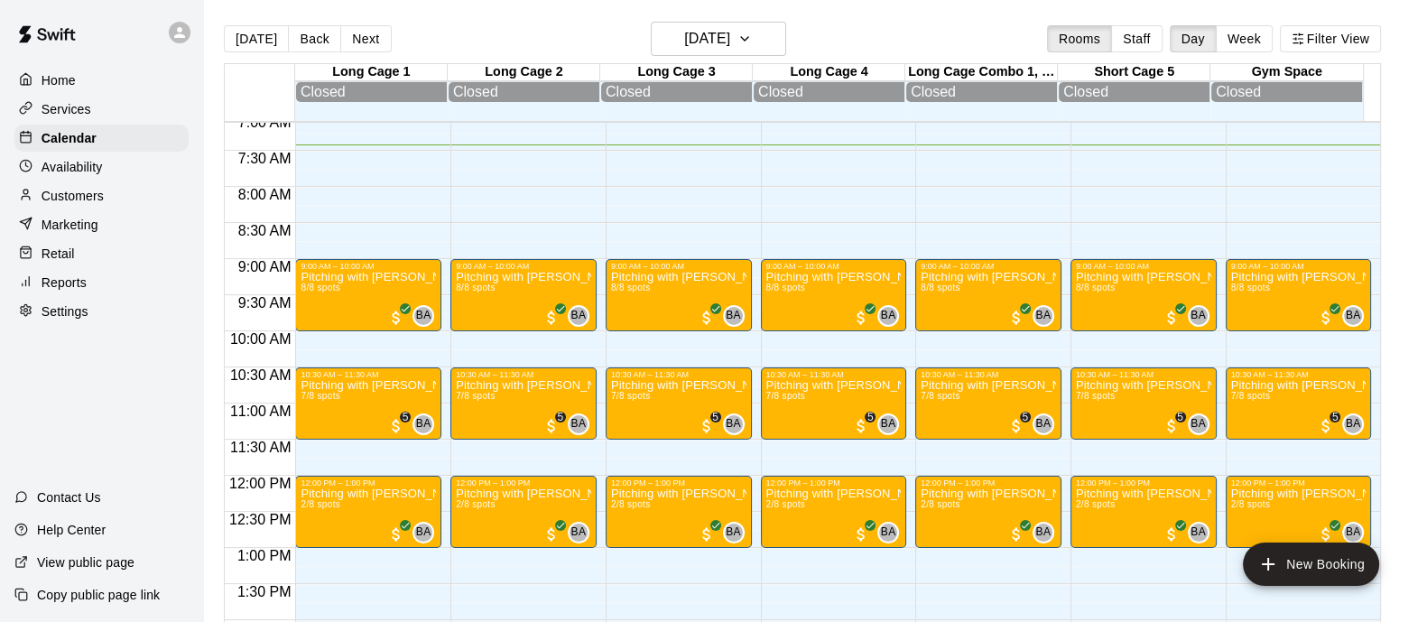
scroll to position [533, 0]
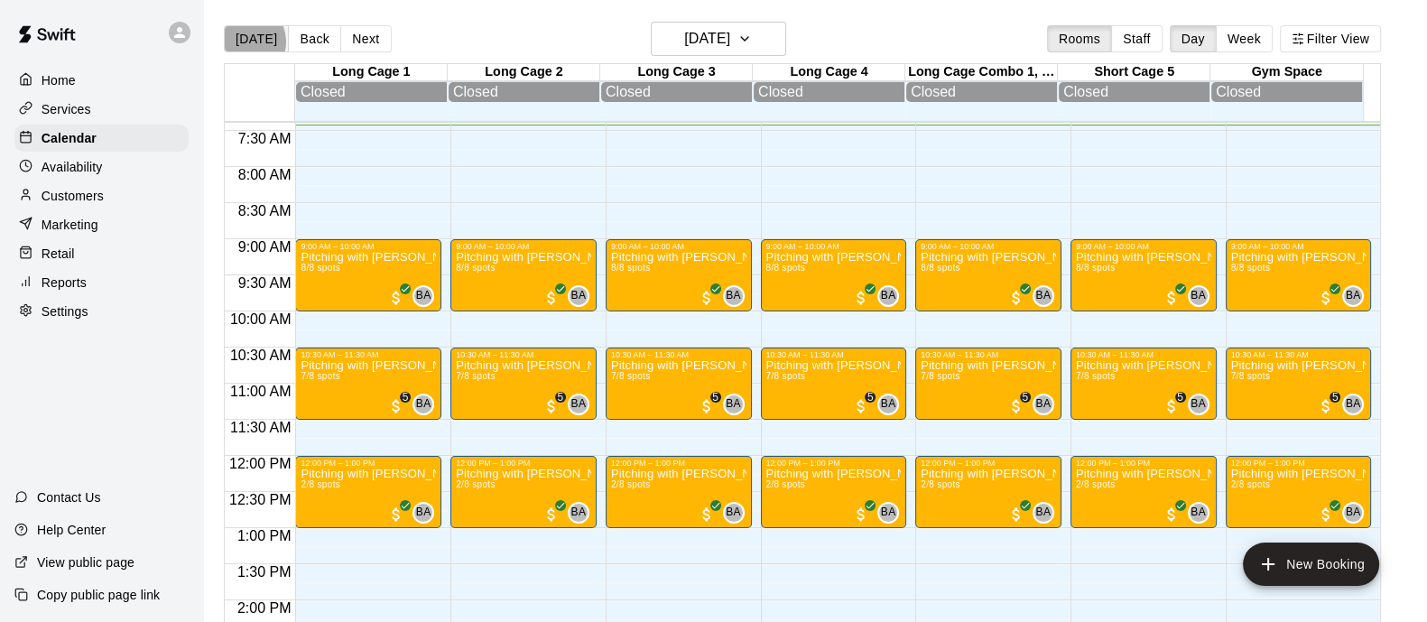
click at [245, 42] on button "[DATE]" at bounding box center [256, 38] width 65 height 27
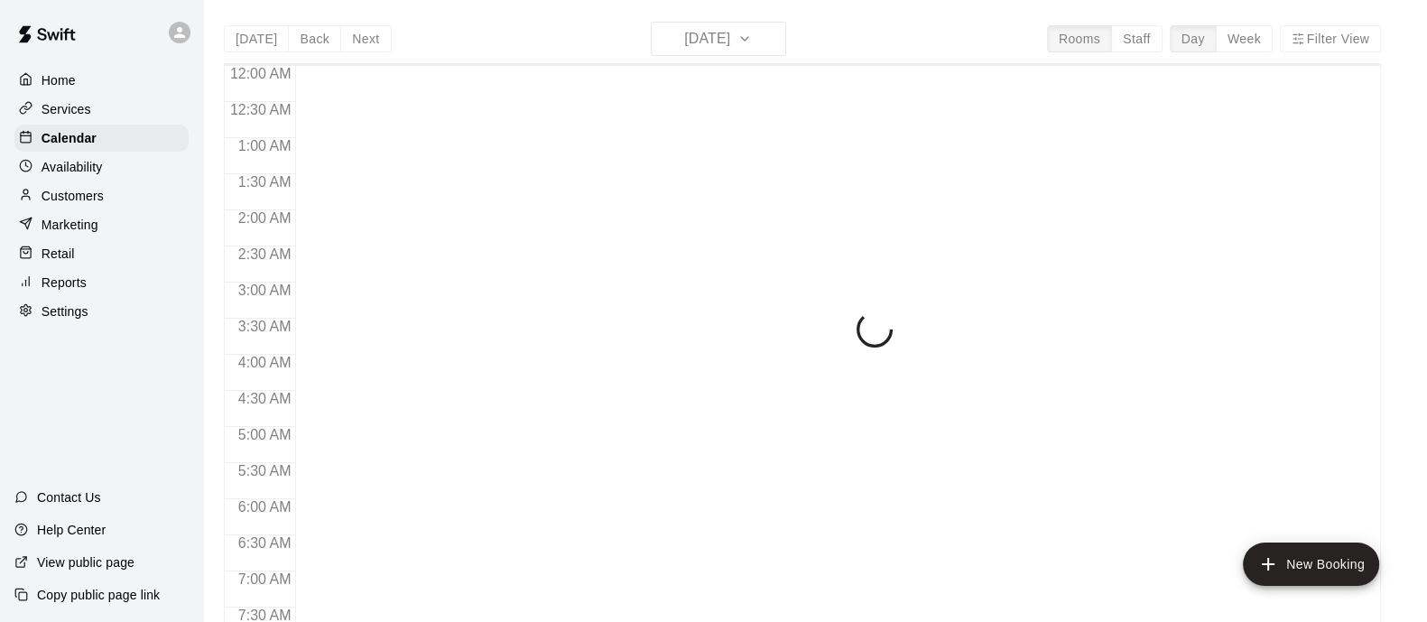
scroll to position [545, 0]
